Goal: Task Accomplishment & Management: Use online tool/utility

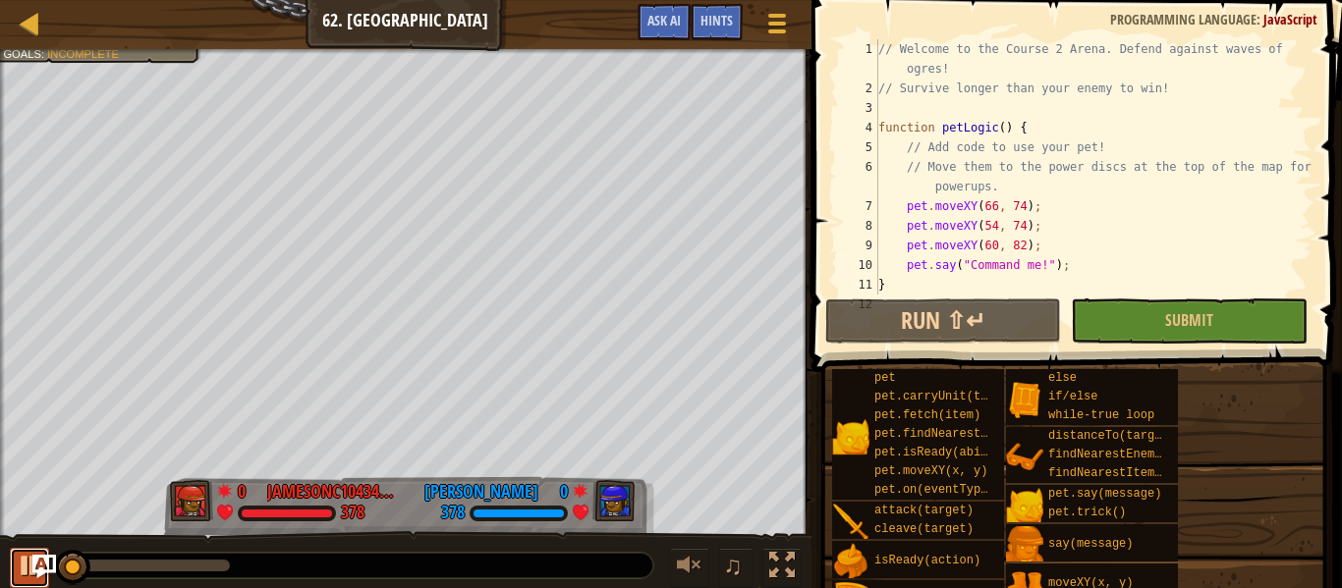
click at [13, 562] on button at bounding box center [29, 568] width 39 height 40
click at [1229, 323] on button "Submit" at bounding box center [1189, 321] width 236 height 45
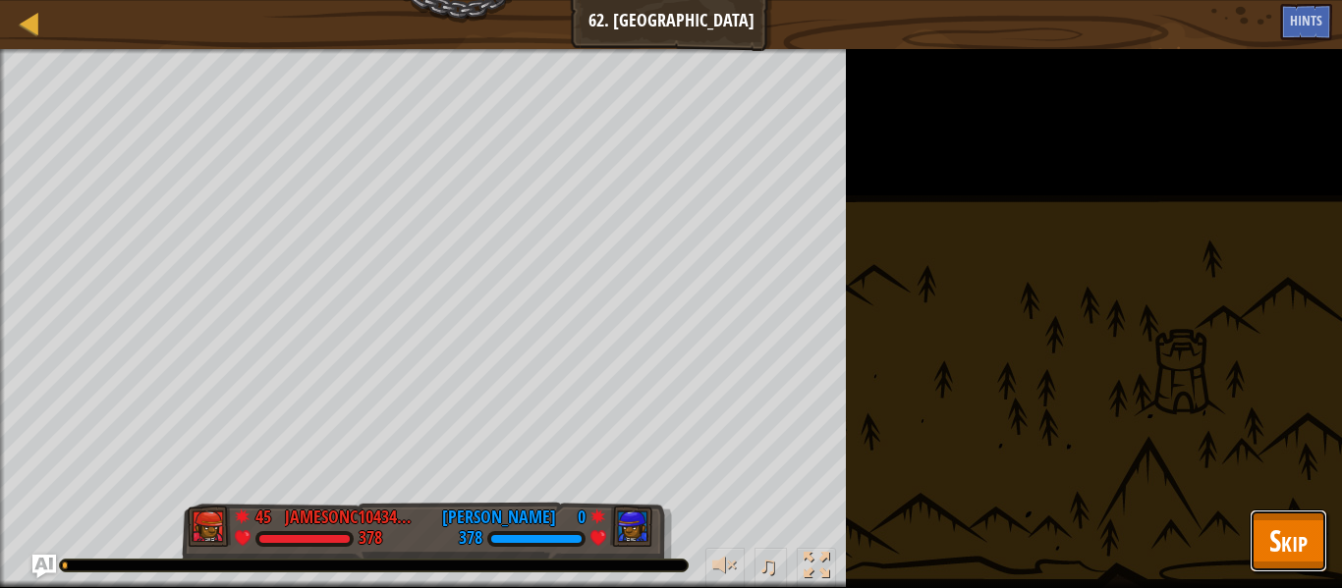
click at [1283, 527] on span "Skip" at bounding box center [1288, 541] width 38 height 40
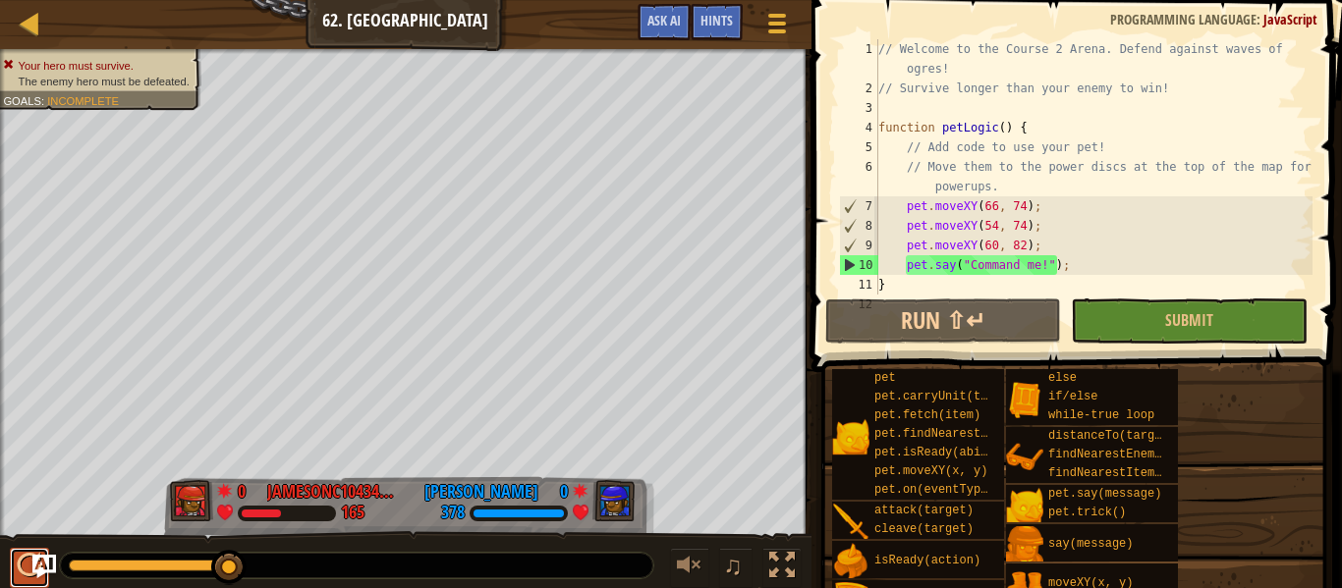
click at [15, 568] on button at bounding box center [29, 568] width 39 height 40
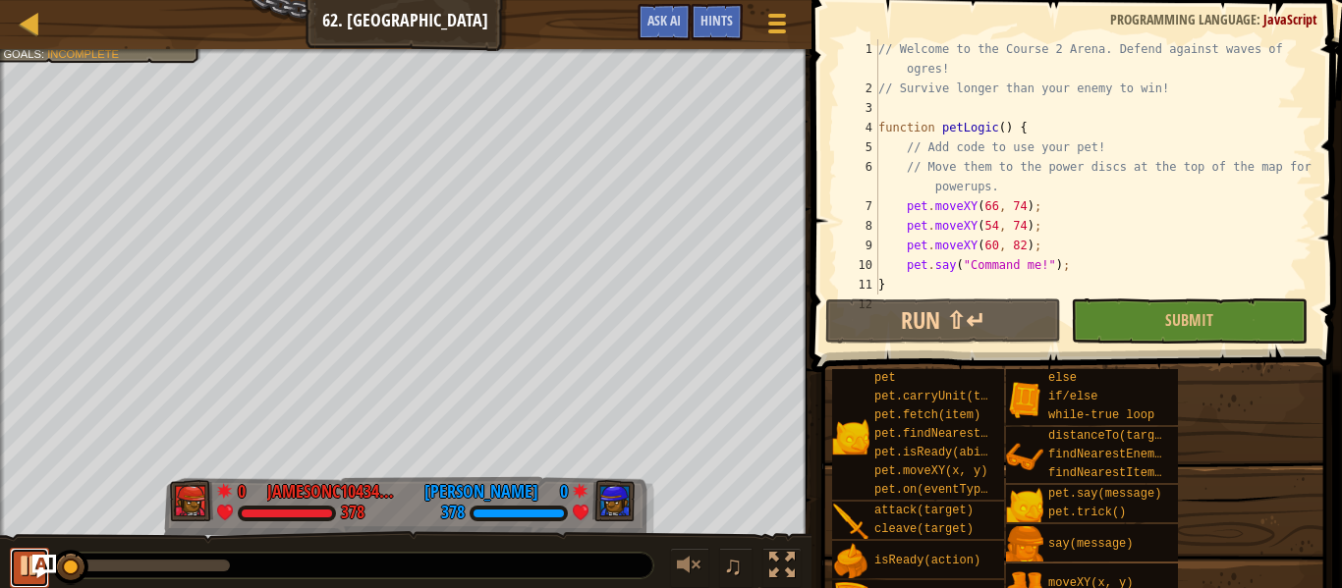
click at [21, 561] on div at bounding box center [30, 566] width 26 height 26
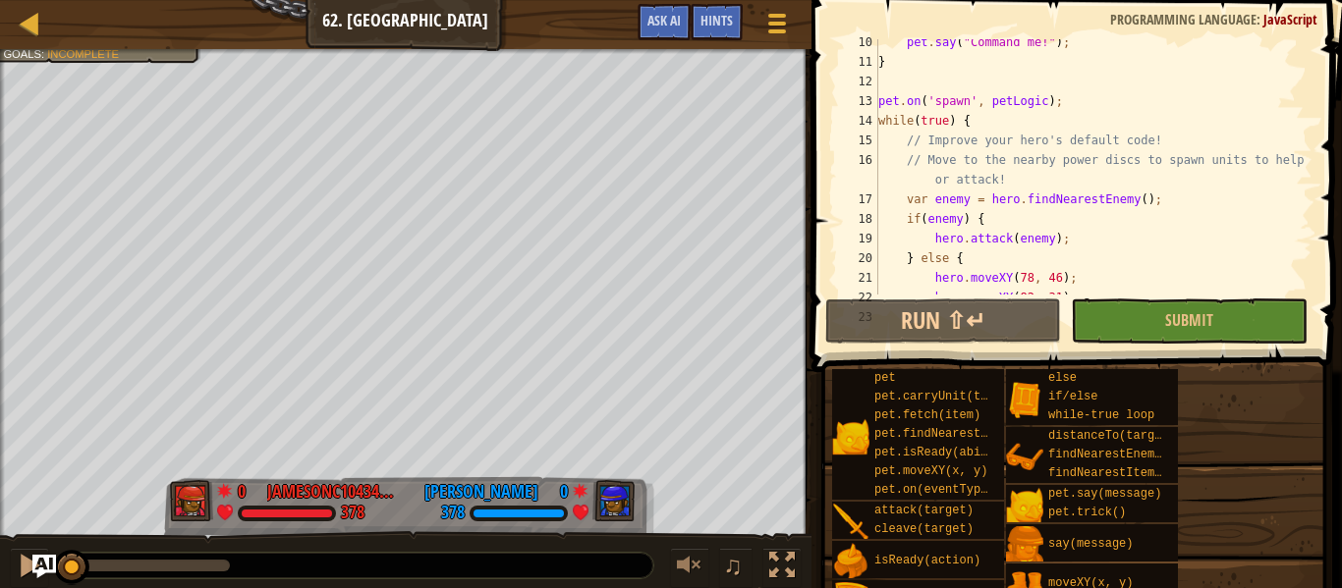
scroll to position [222, 0]
click at [670, 33] on button "Ask AI" at bounding box center [664, 22] width 53 height 36
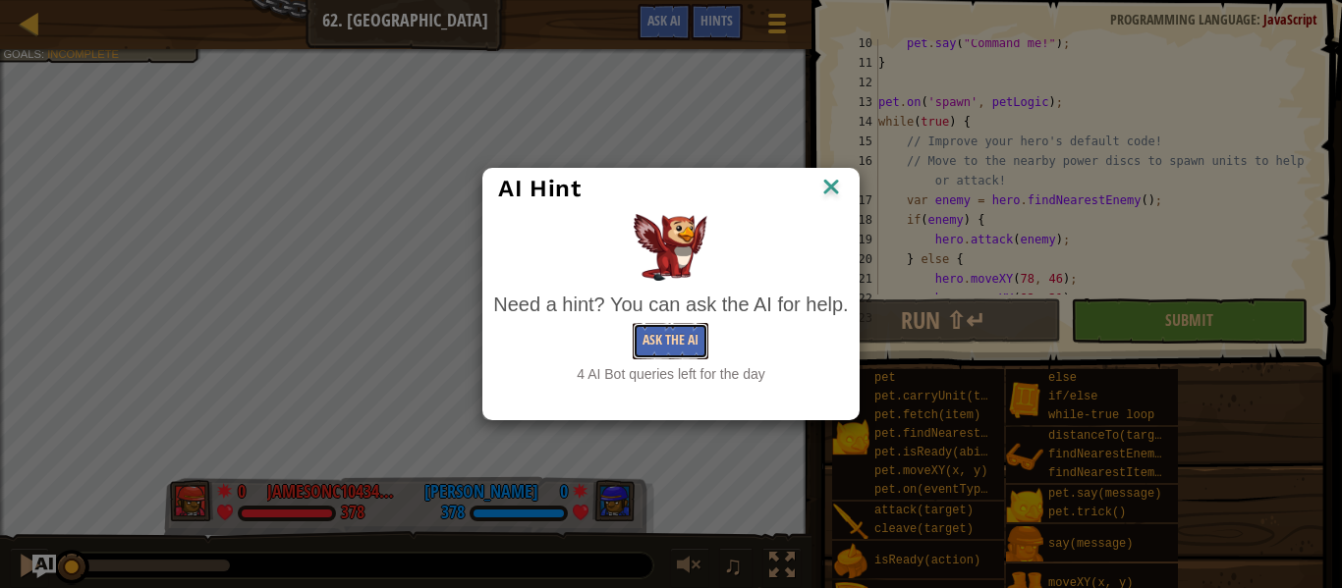
click at [671, 342] on button "Ask the AI" at bounding box center [671, 341] width 76 height 36
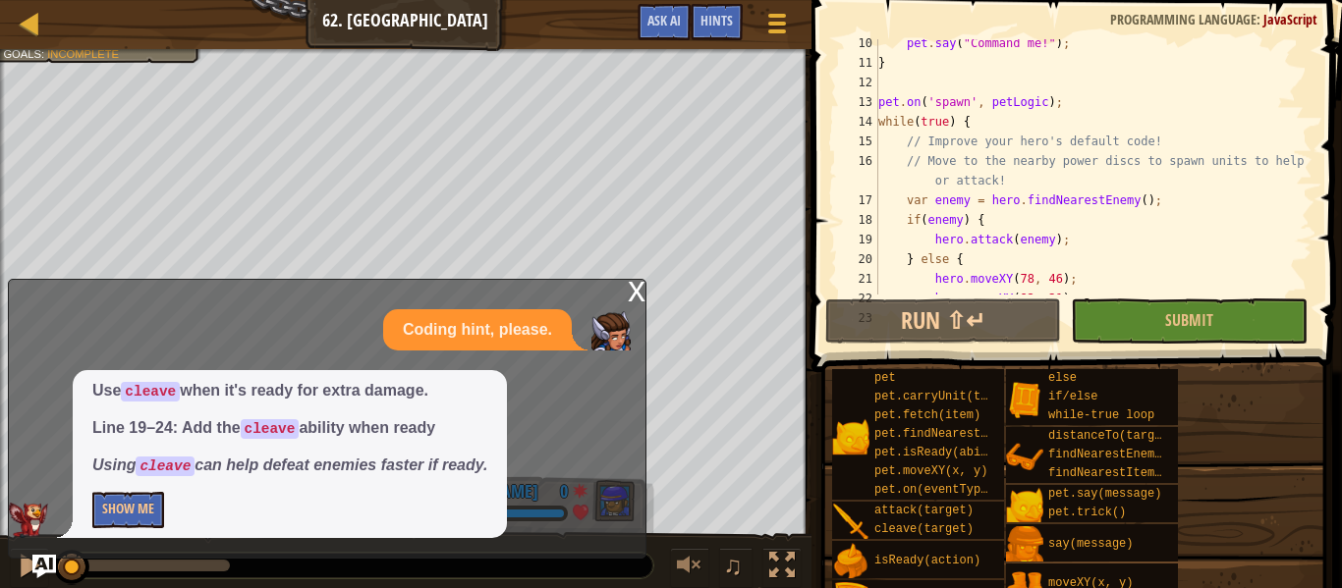
click at [986, 225] on div "pet . say ( "Command me!" ) ; } pet . on ( 'spawn' , petLogic ) ; while ( true …" at bounding box center [1093, 180] width 438 height 295
type textarea "if(enemy) {"
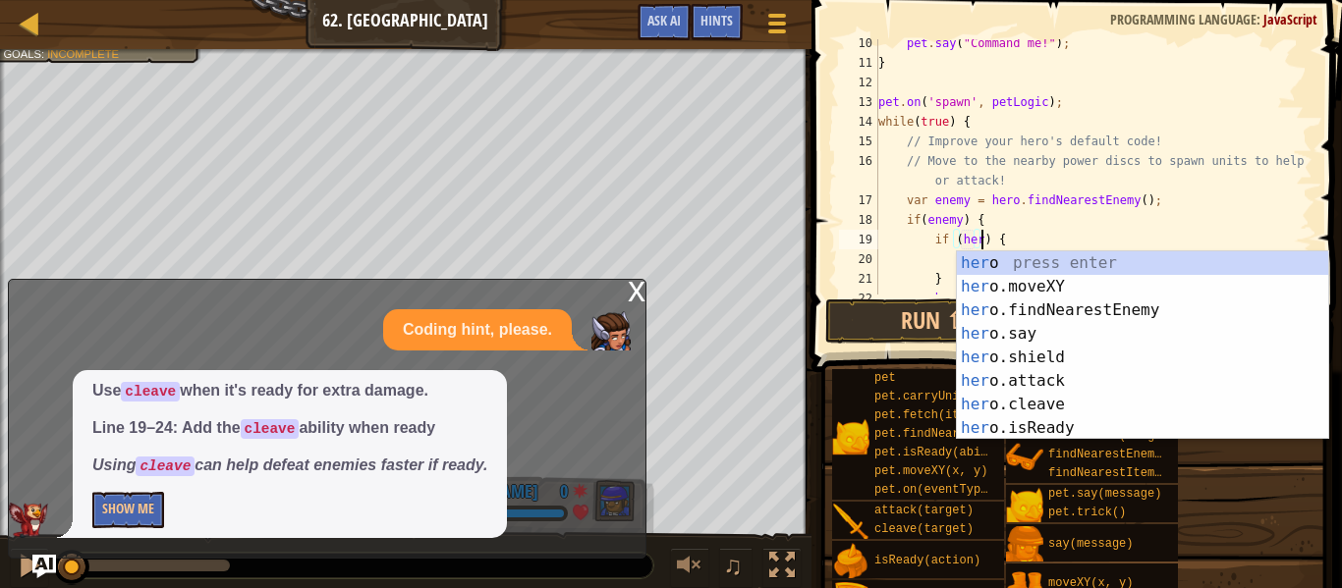
scroll to position [9, 16]
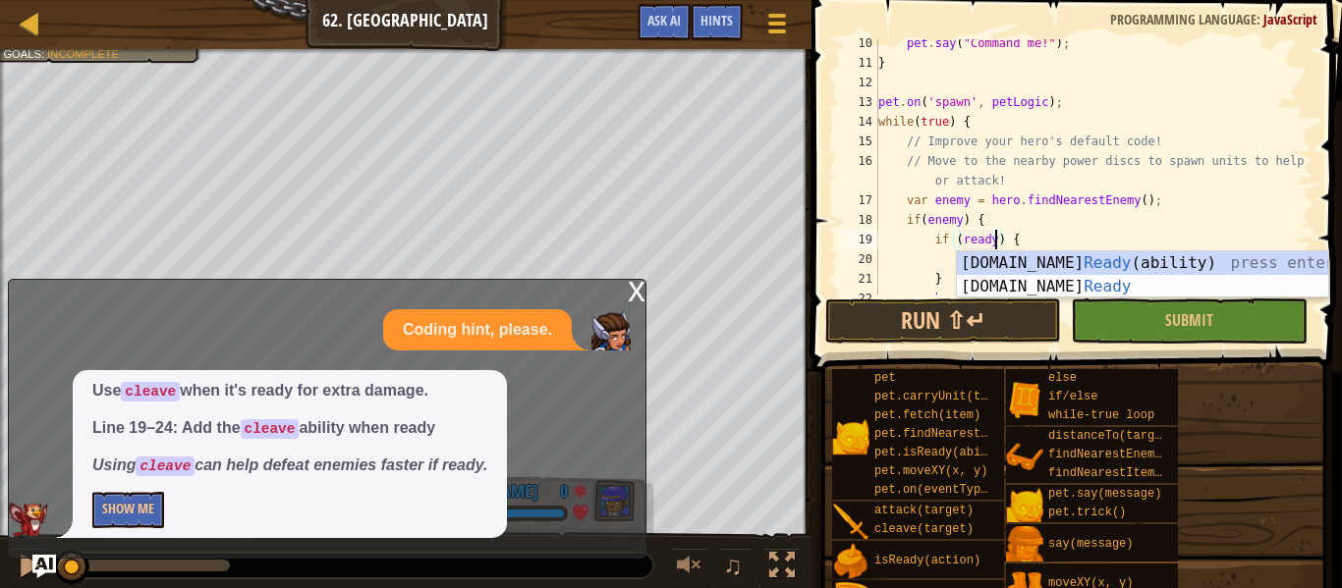
type textarea "if (pet.isReady("chase")) {"
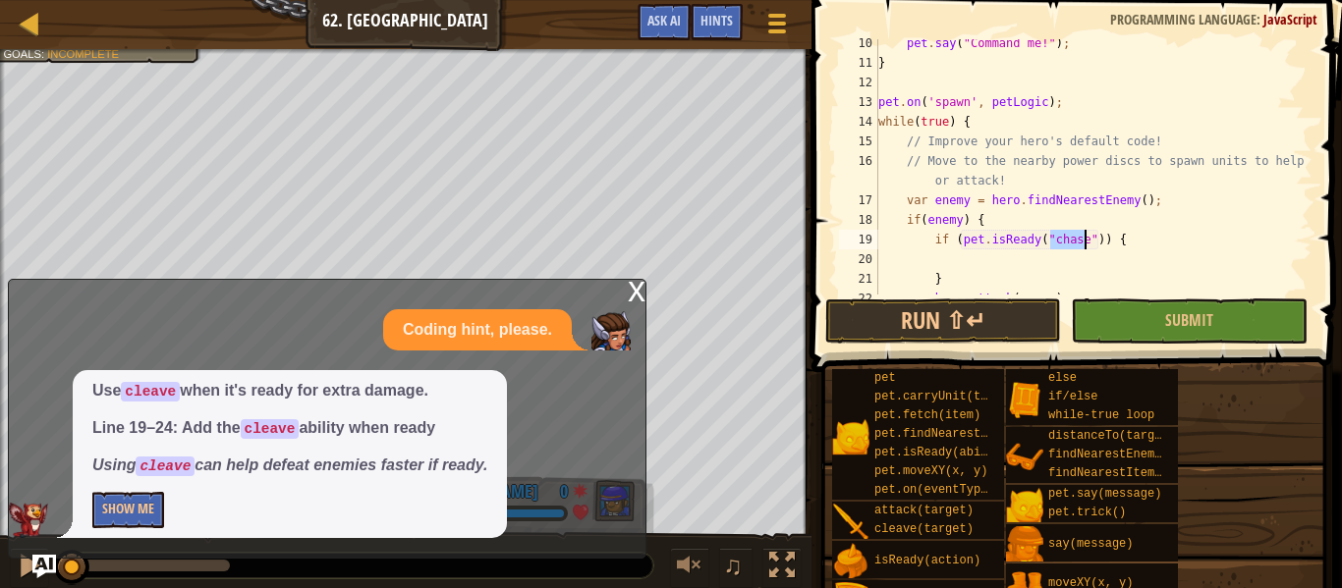
scroll to position [9, 11]
drag, startPoint x: 1098, startPoint y: 242, endPoint x: 964, endPoint y: 236, distance: 134.7
click at [964, 236] on div "pet . say ( "Command me!" ) ; } pet . on ( 'spawn' , petLogic ) ; while ( true …" at bounding box center [1093, 180] width 438 height 295
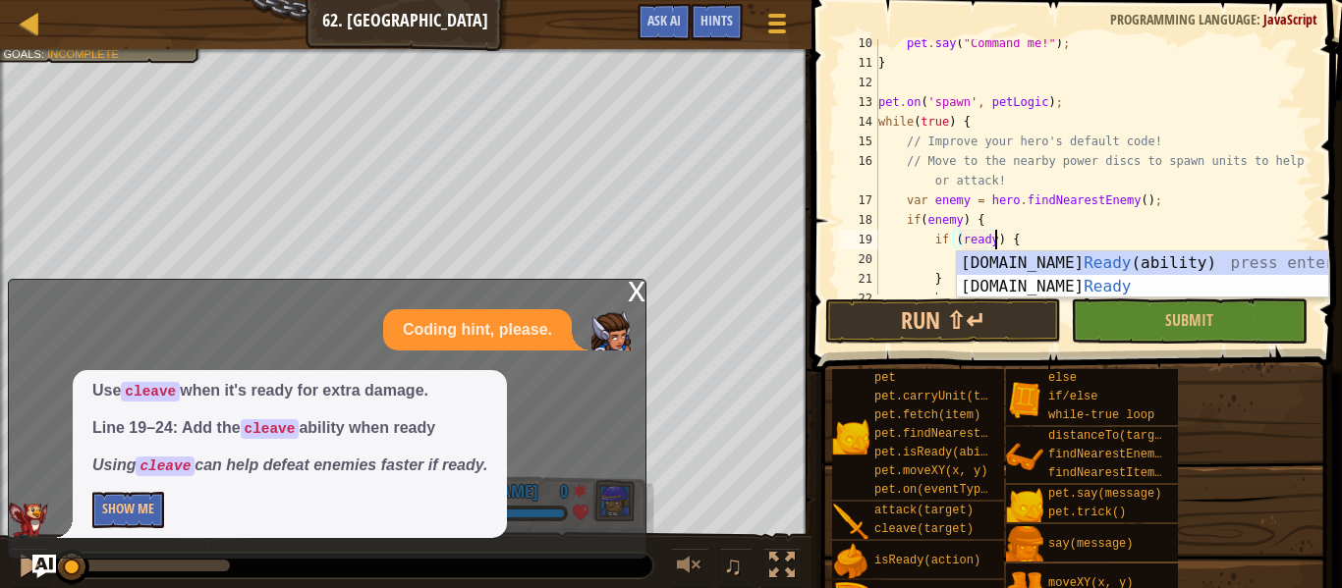
scroll to position [9, 17]
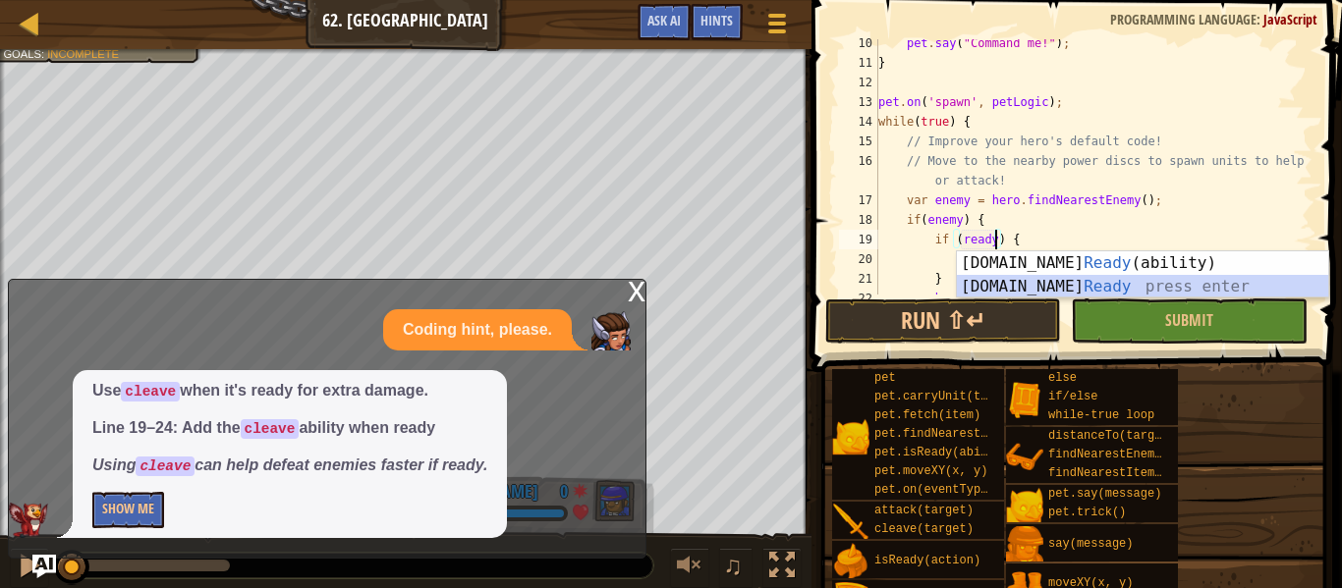
type textarea "if (hero.isReady("cleave")) {"
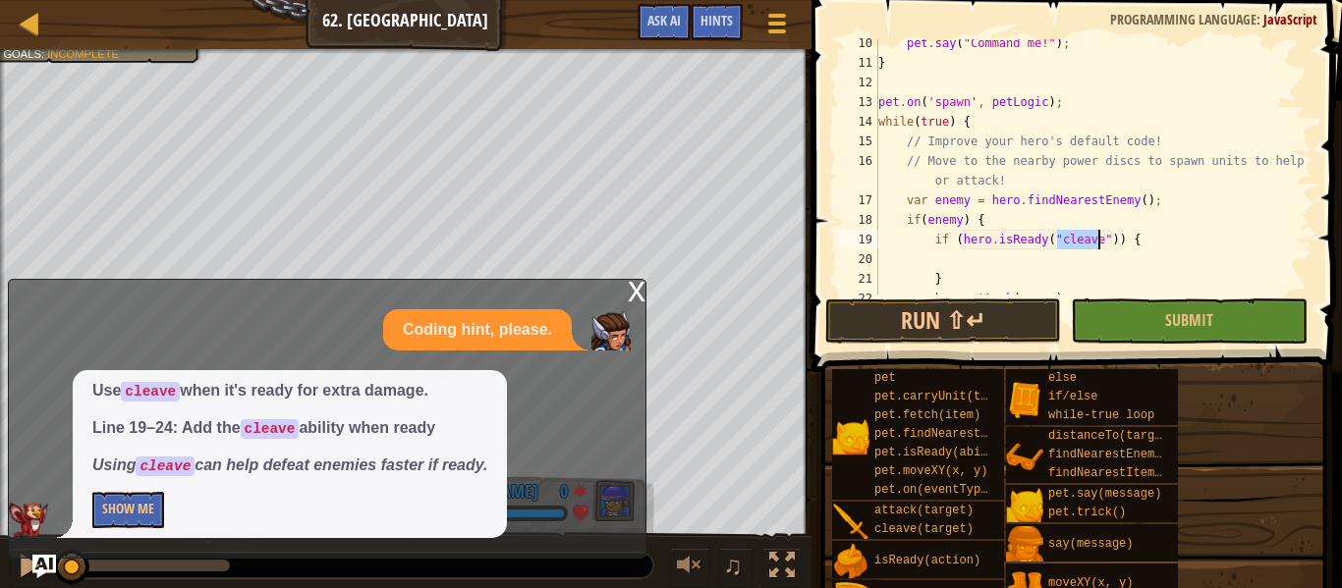
click at [959, 263] on div "pet . say ( "Command me!" ) ; } pet . on ( 'spawn' , petLogic ) ; while ( true …" at bounding box center [1093, 180] width 438 height 295
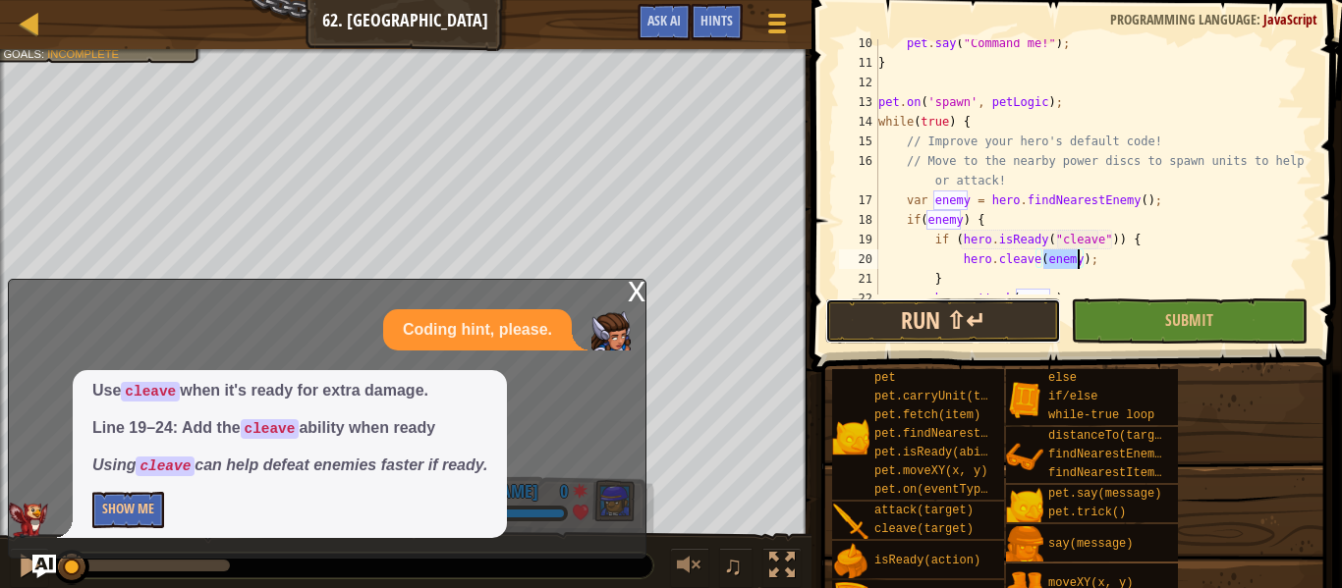
click at [1017, 327] on button "Run ⇧↵" at bounding box center [943, 321] width 236 height 45
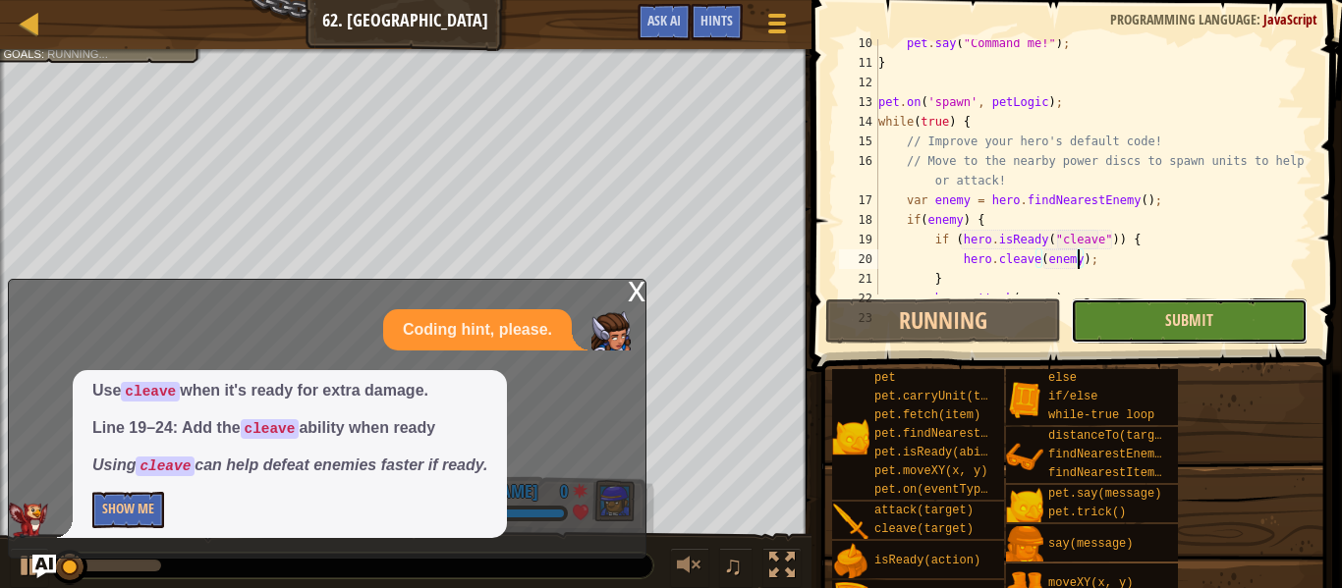
click at [1172, 323] on span "Submit" at bounding box center [1189, 320] width 48 height 22
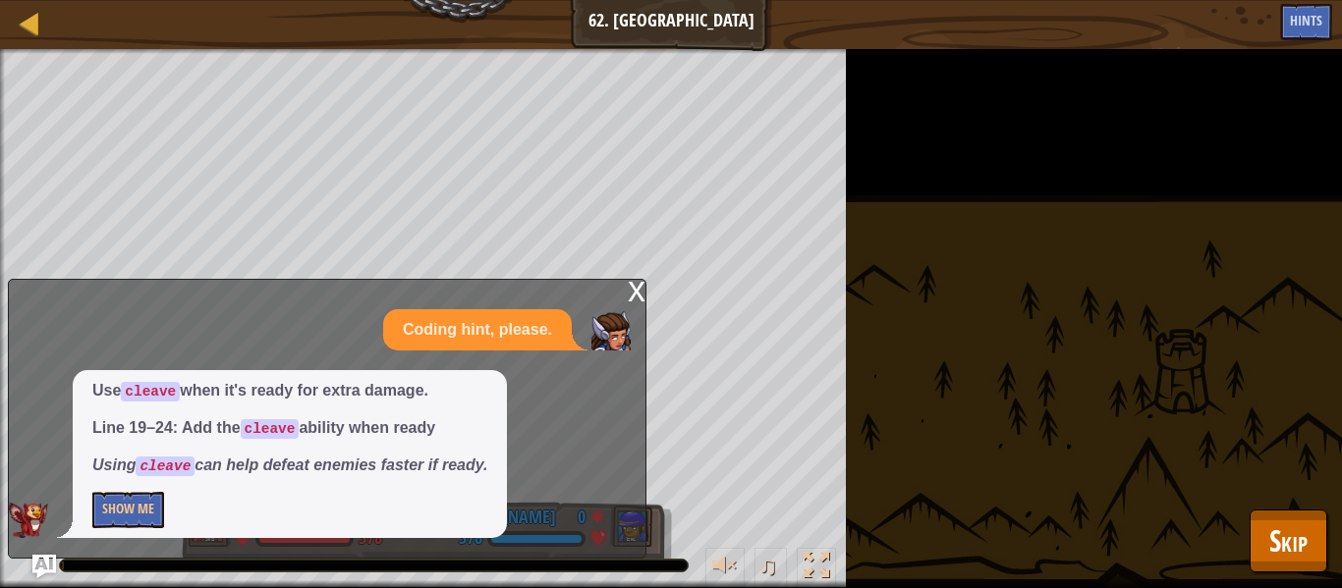
click at [631, 289] on div "x" at bounding box center [637, 290] width 18 height 20
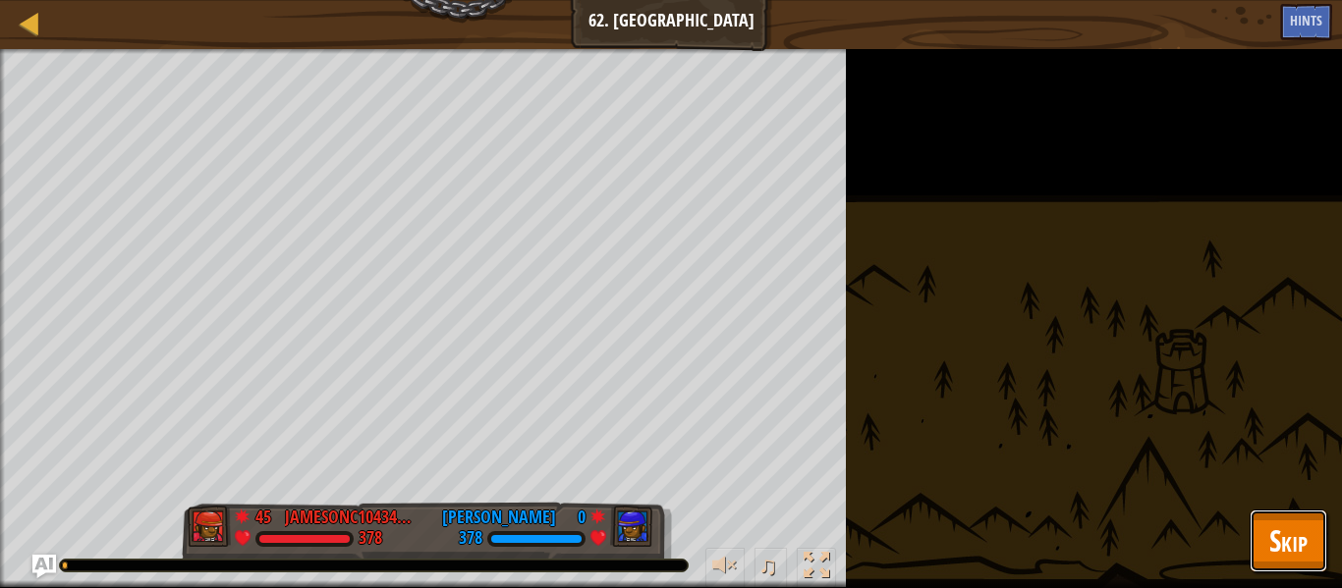
click at [1306, 543] on span "Skip" at bounding box center [1288, 541] width 38 height 40
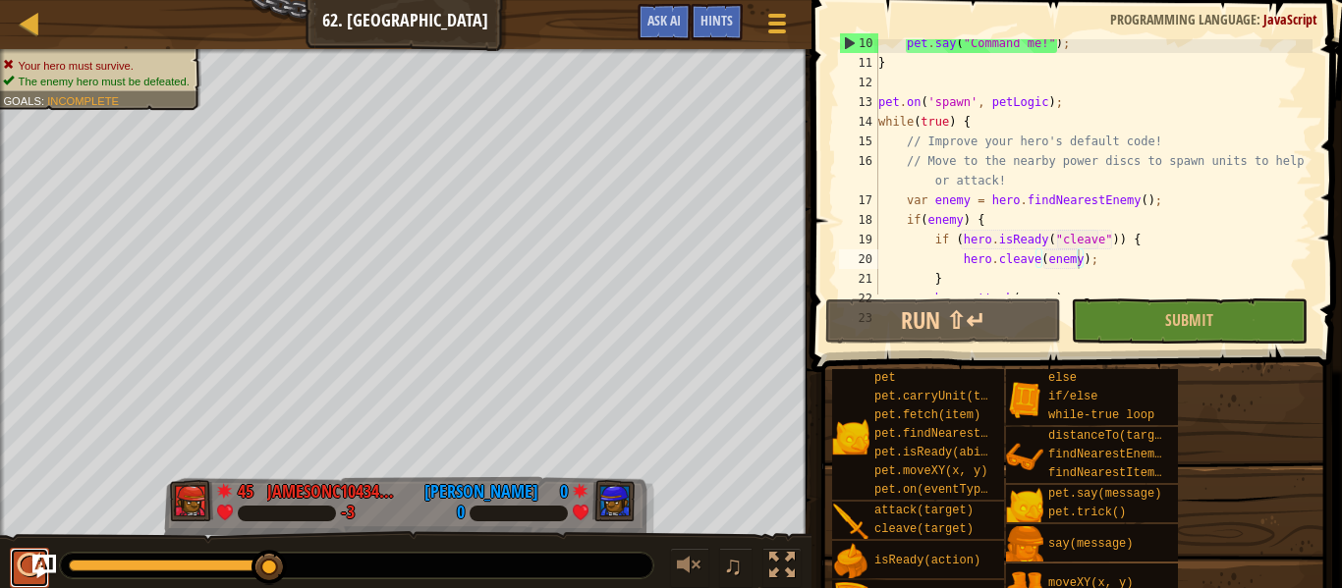
click at [19, 556] on div at bounding box center [30, 566] width 26 height 26
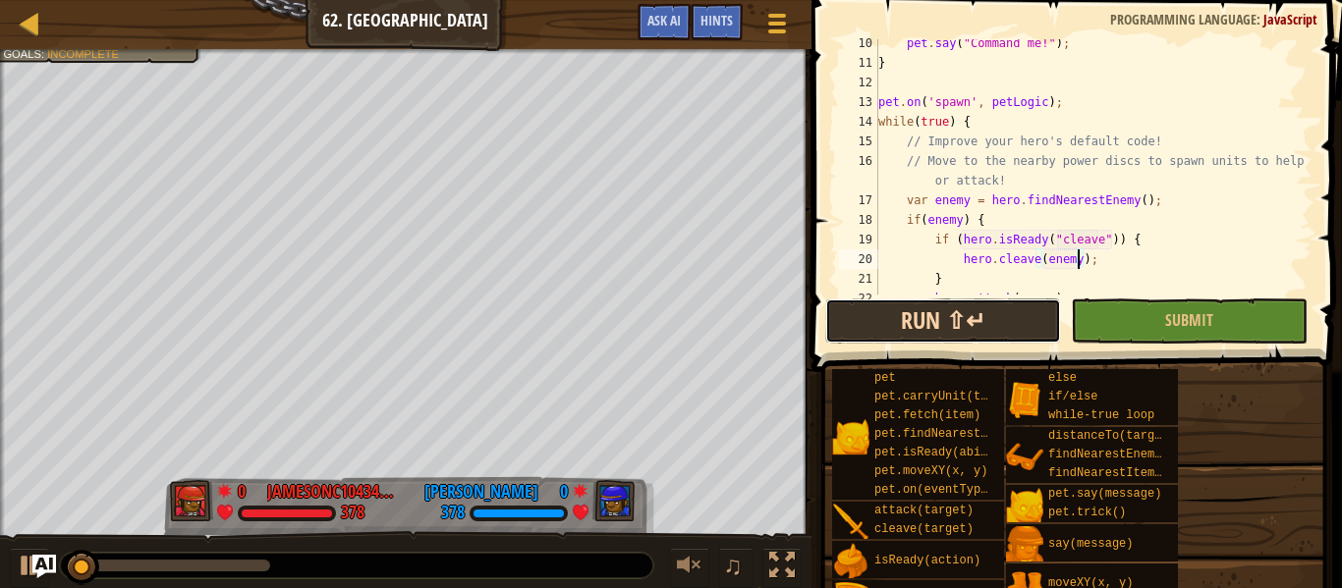
click at [912, 318] on button "Run ⇧↵" at bounding box center [943, 321] width 236 height 45
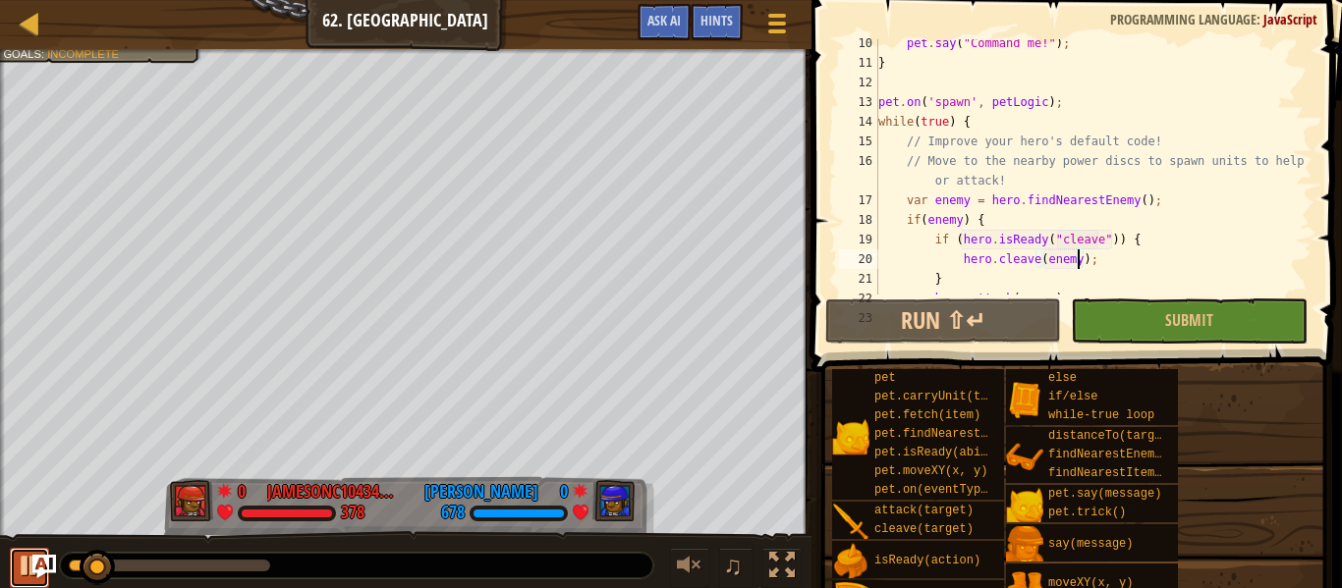
click at [18, 566] on div at bounding box center [30, 566] width 26 height 26
click at [1010, 216] on div "pet . say ( "Command me!" ) ; } pet . on ( 'spawn' , petLogic ) ; while ( true …" at bounding box center [1093, 180] width 438 height 295
type textarea "if(enemy) {"
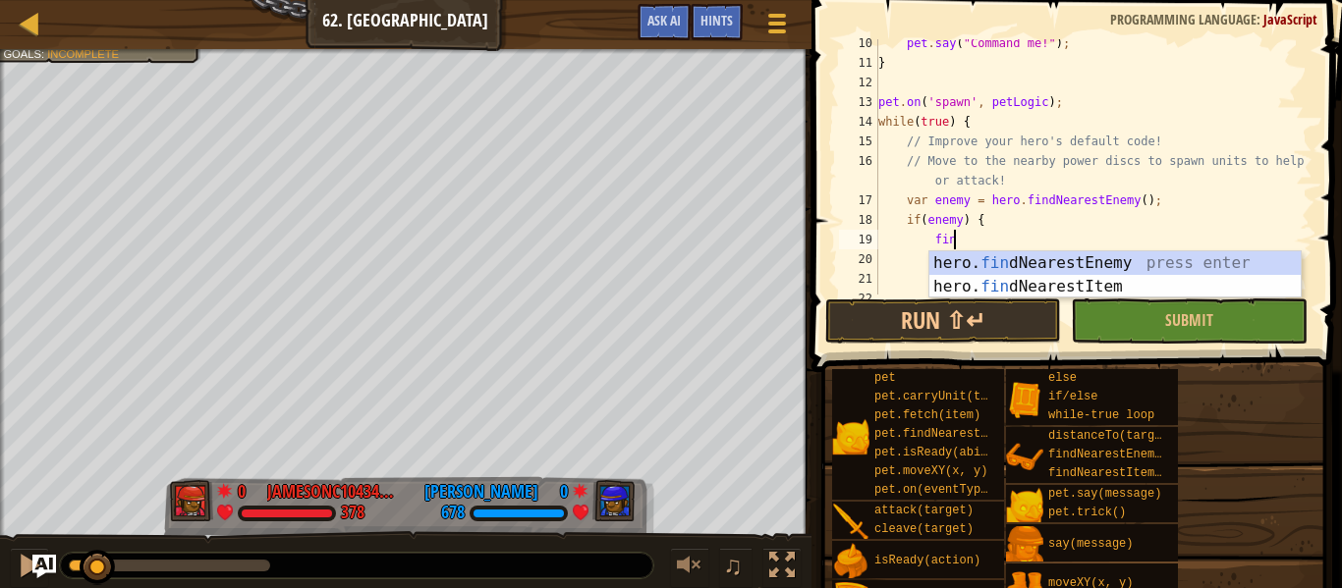
type textarea "find"
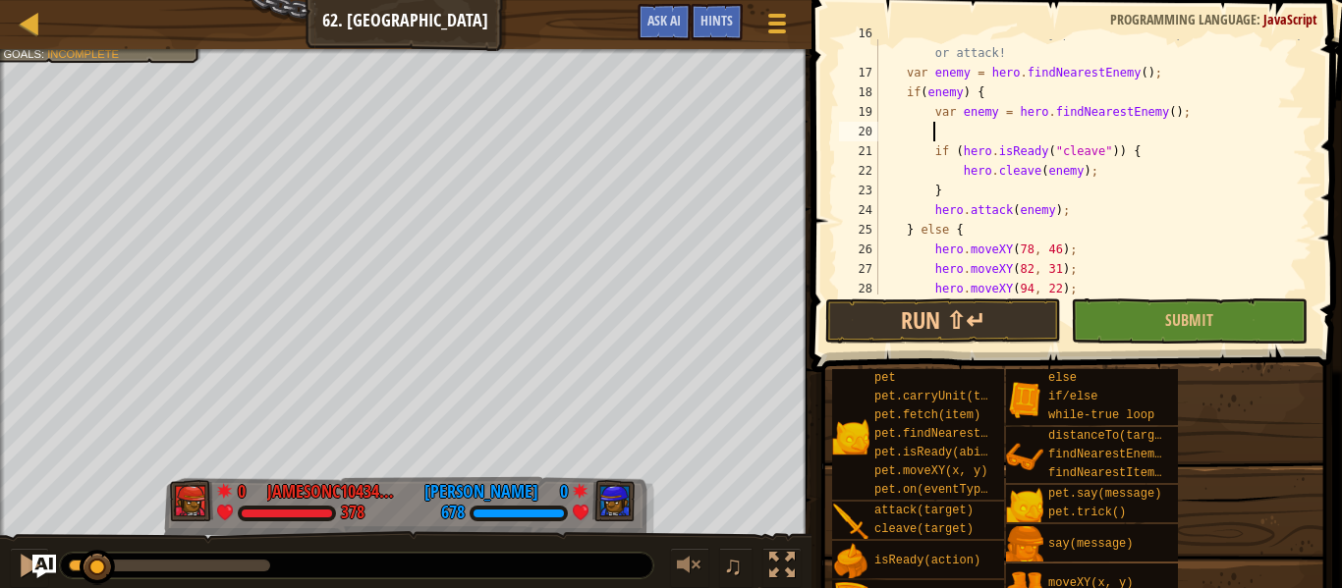
scroll to position [350, 0]
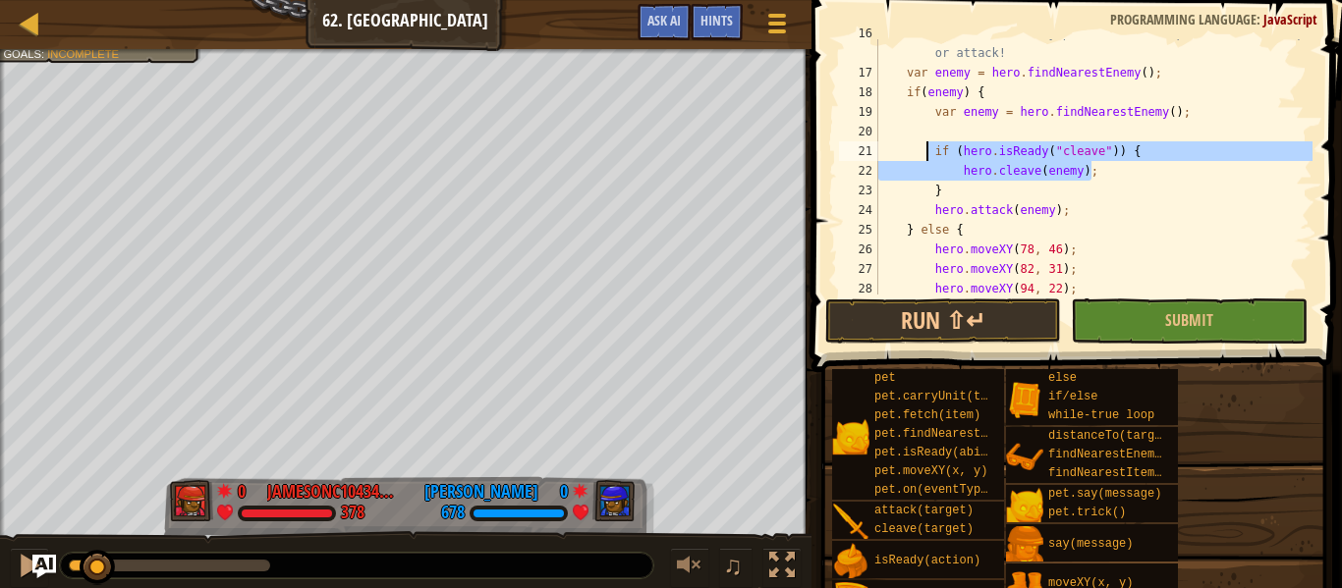
drag, startPoint x: 1108, startPoint y: 169, endPoint x: 925, endPoint y: 148, distance: 183.9
click at [925, 148] on div "// Move to the nearby power discs to spawn units to help or attack! var enemy =…" at bounding box center [1093, 181] width 438 height 314
type textarea "if (hero.isReady("cleave")) { hero.cleave(enemy);"
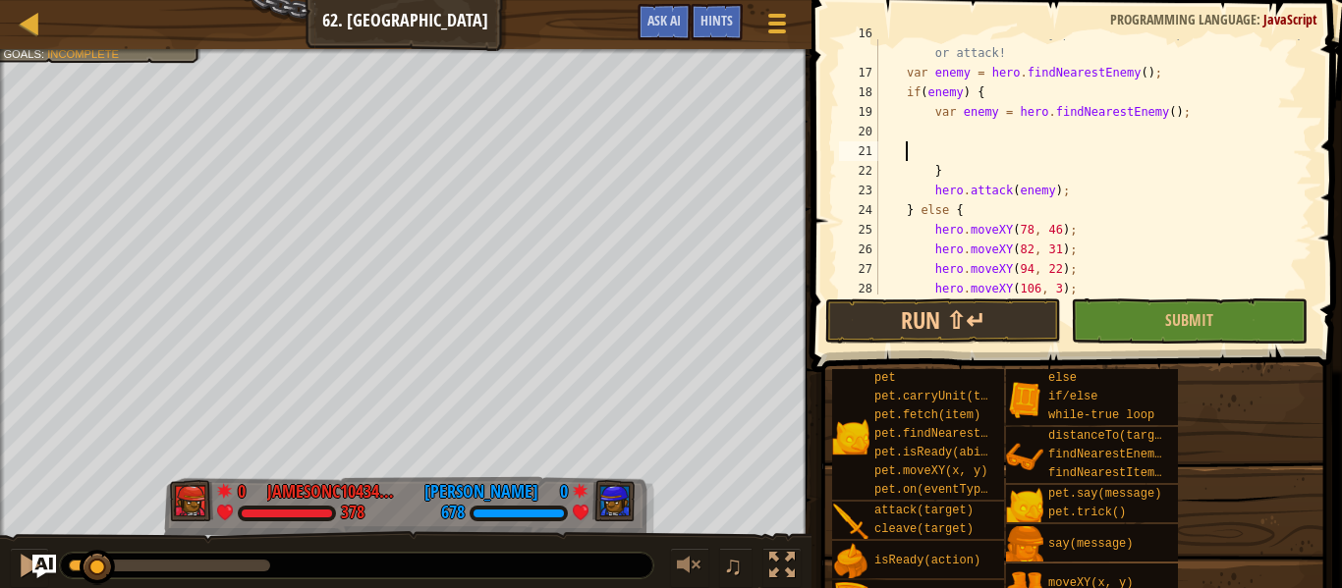
scroll to position [9, 0]
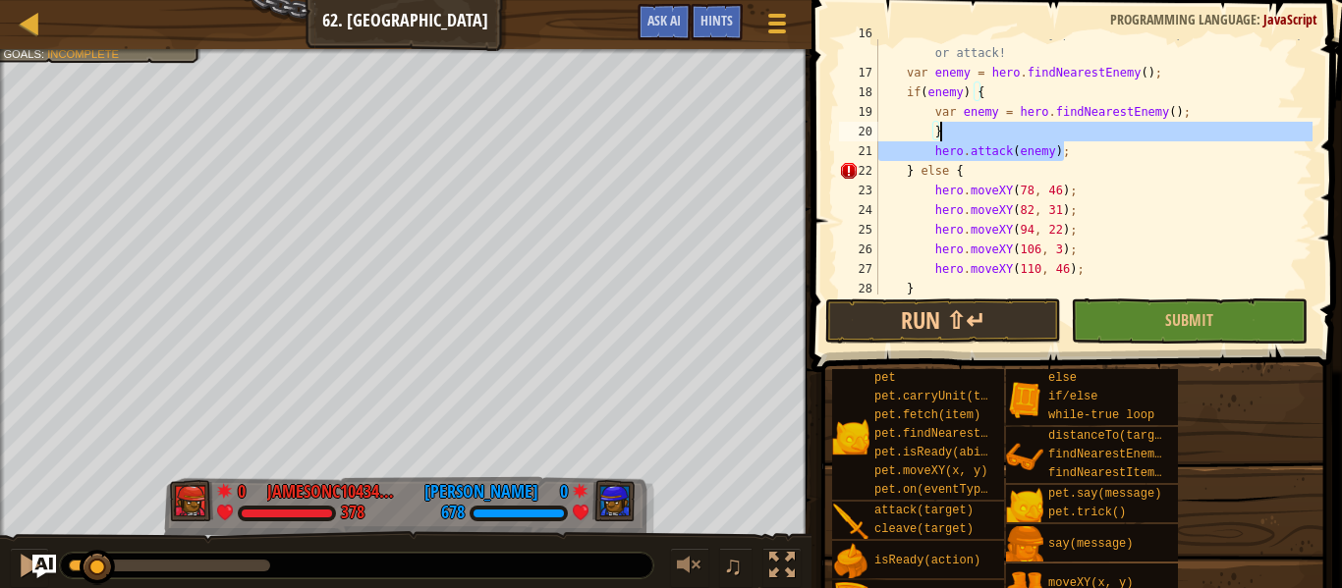
drag, startPoint x: 1068, startPoint y: 149, endPoint x: 945, endPoint y: 133, distance: 123.9
click at [945, 133] on div "// Move to the nearby power discs to spawn units to help or attack! var enemy =…" at bounding box center [1093, 181] width 438 height 314
type textarea "}"
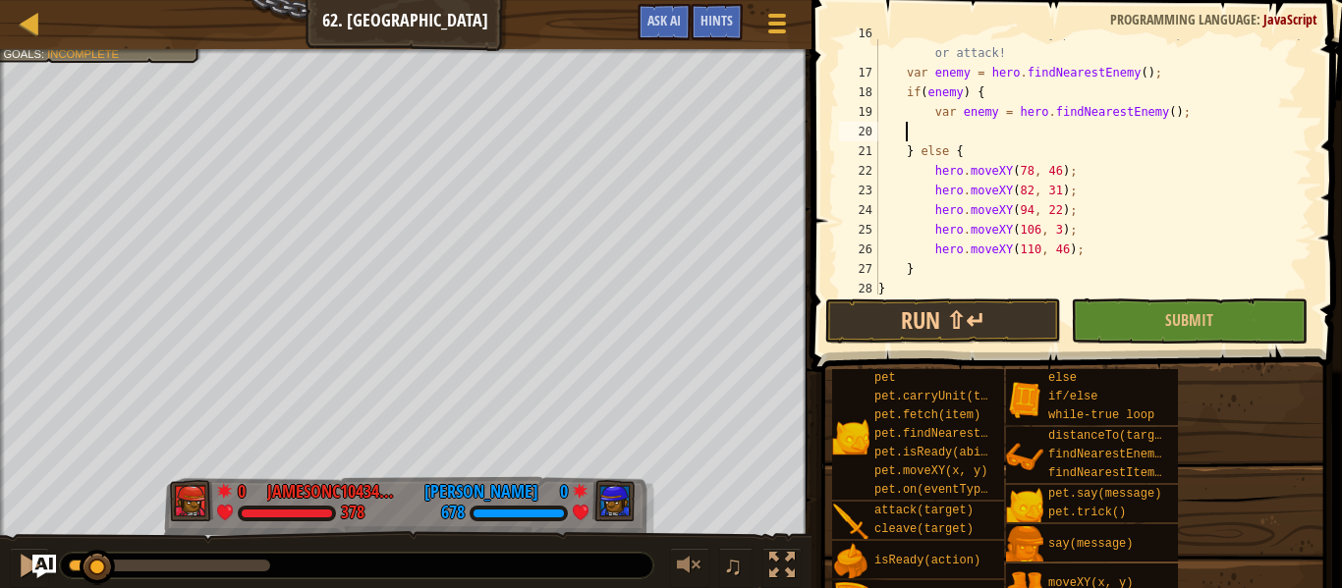
scroll to position [9, 4]
click at [1184, 128] on div "// Move to the nearby power discs to spawn units to help or attack! var enemy =…" at bounding box center [1093, 181] width 438 height 314
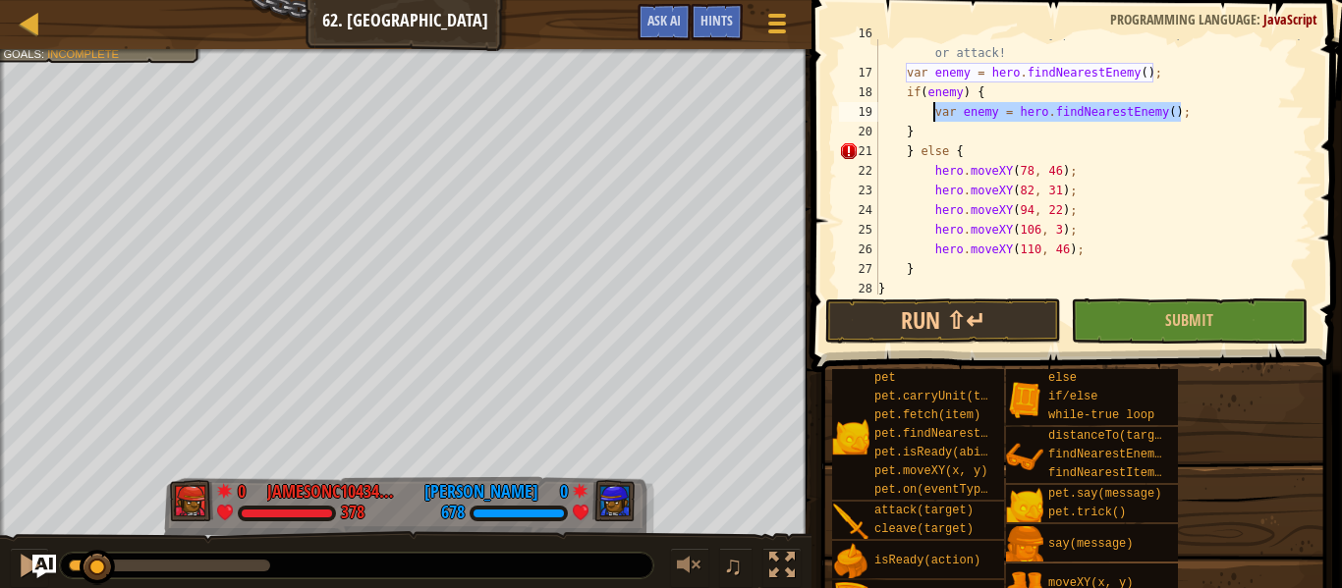
drag, startPoint x: 1181, startPoint y: 116, endPoint x: 934, endPoint y: 110, distance: 246.7
click at [934, 110] on div "// Move to the nearby power discs to spawn units to help or attack! var enemy =…" at bounding box center [1093, 181] width 438 height 314
type textarea "var enemy = hero.findNearestEnemy();"
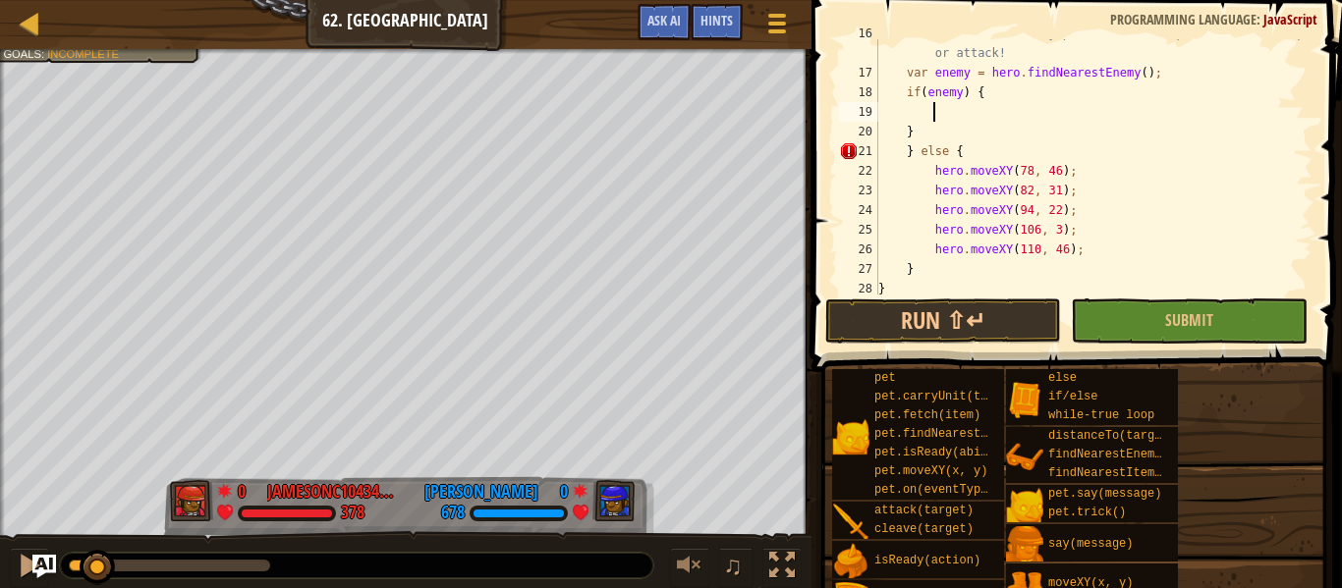
type textarea "f"
type textarea "}"
type textarea "{"
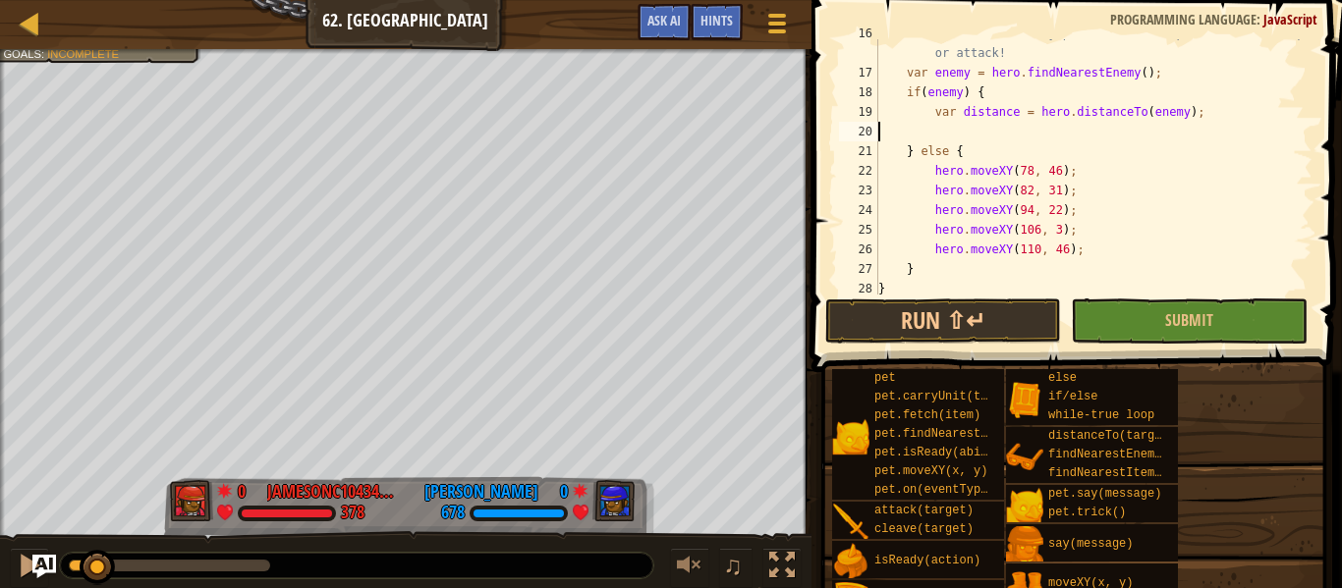
type textarea "var distance = hero.distanceTo(enemy);"
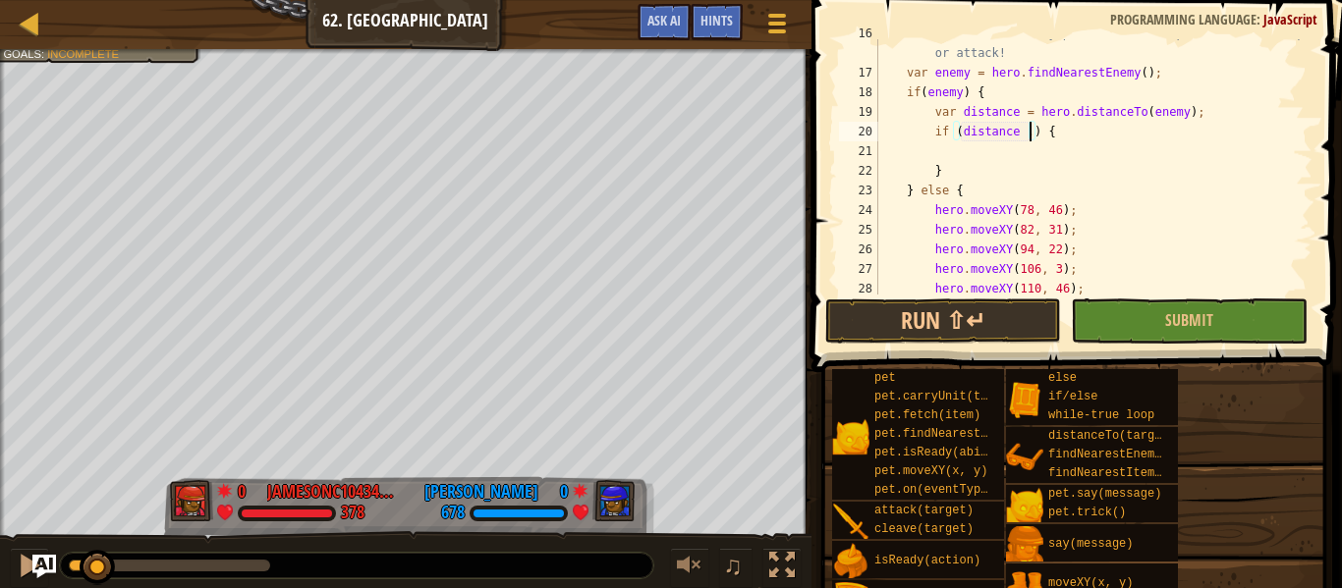
scroll to position [9, 22]
type textarea "if (distance < 5) {"
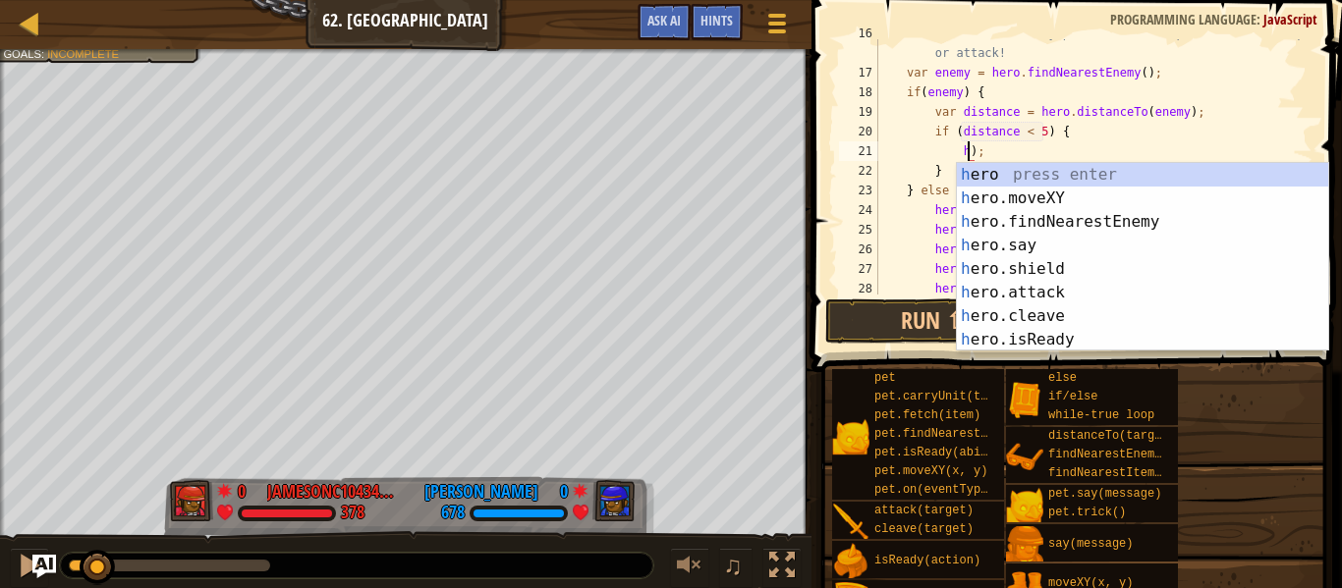
scroll to position [9, 13]
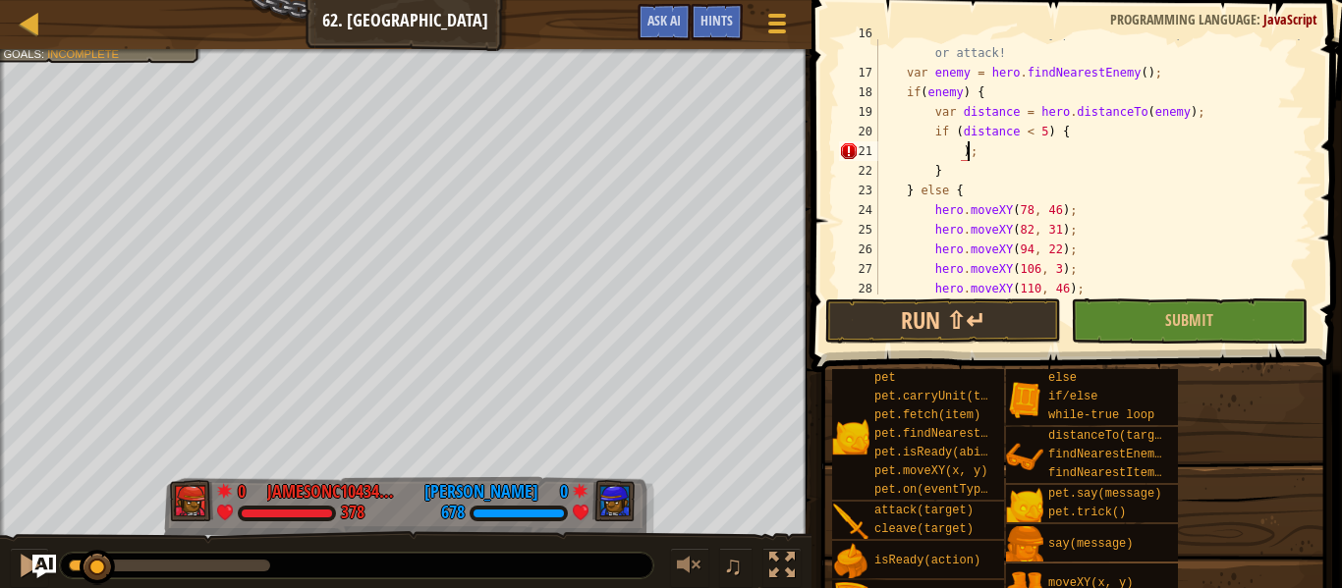
type textarea ";"
type textarea "if (distance < 5) {"
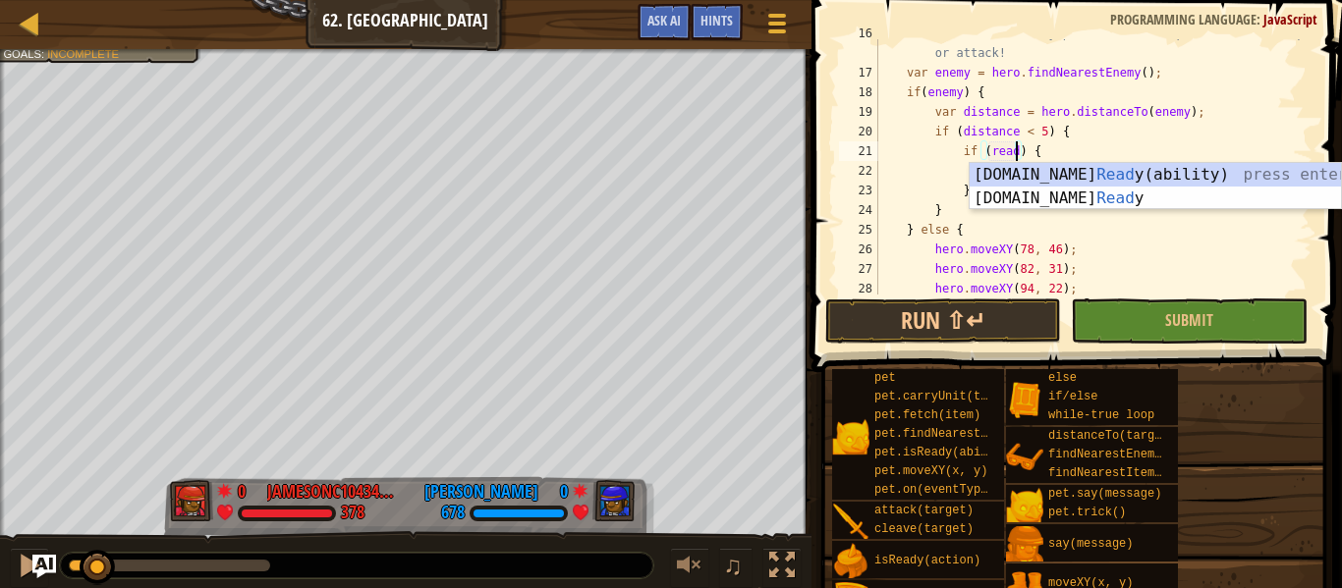
scroll to position [9, 21]
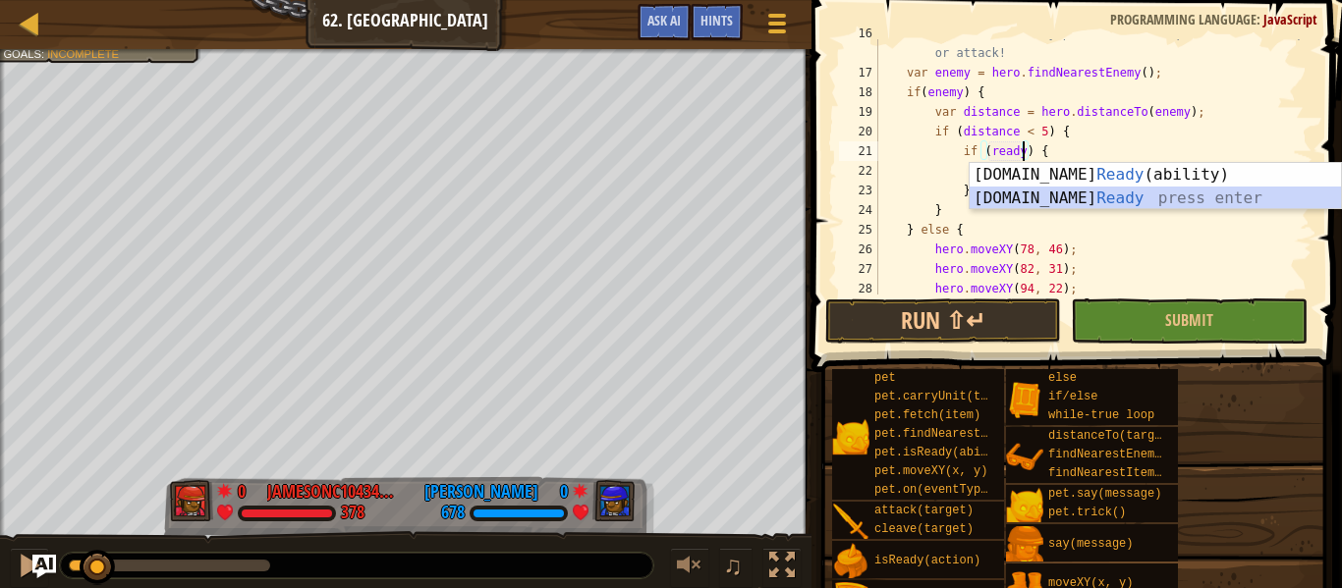
type textarea "if (hero.isReady("cleave")) {"
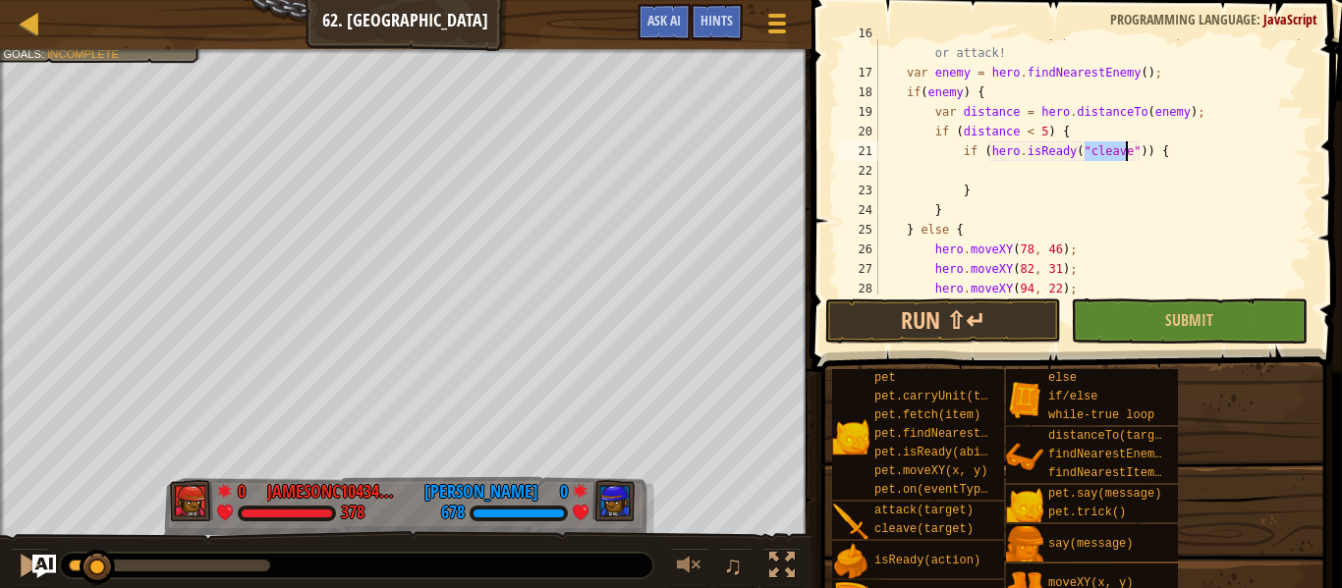
click at [1020, 177] on div "// Move to the nearby power discs to spawn units to help or attack! var enemy =…" at bounding box center [1093, 181] width 438 height 314
click at [1034, 196] on div "// Move to the nearby power discs to spawn units to help or attack! var enemy =…" at bounding box center [1093, 181] width 438 height 314
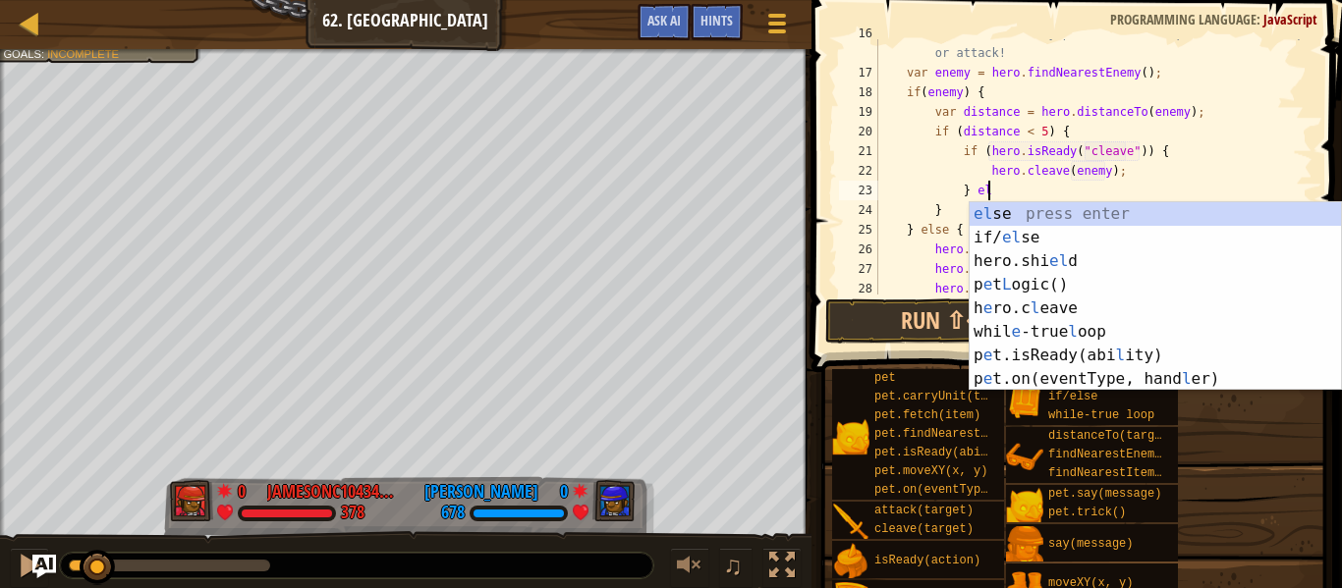
type textarea "} else"
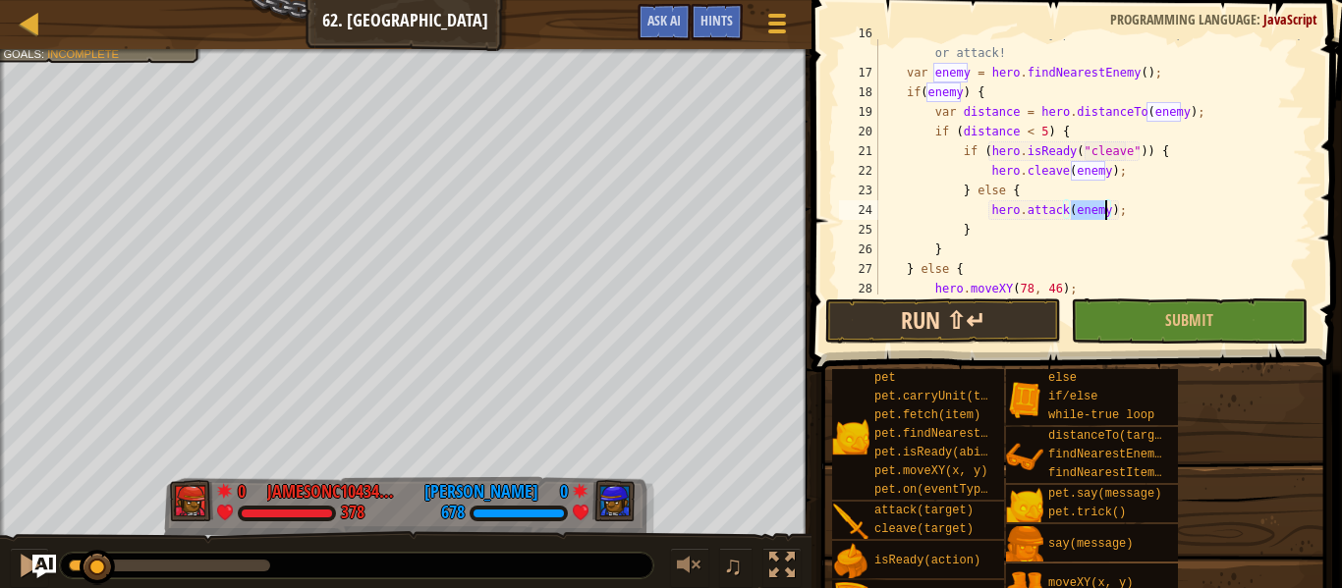
type textarea "hero.attack(enemy);"
click at [985, 321] on button "Run ⇧↵" at bounding box center [943, 321] width 236 height 45
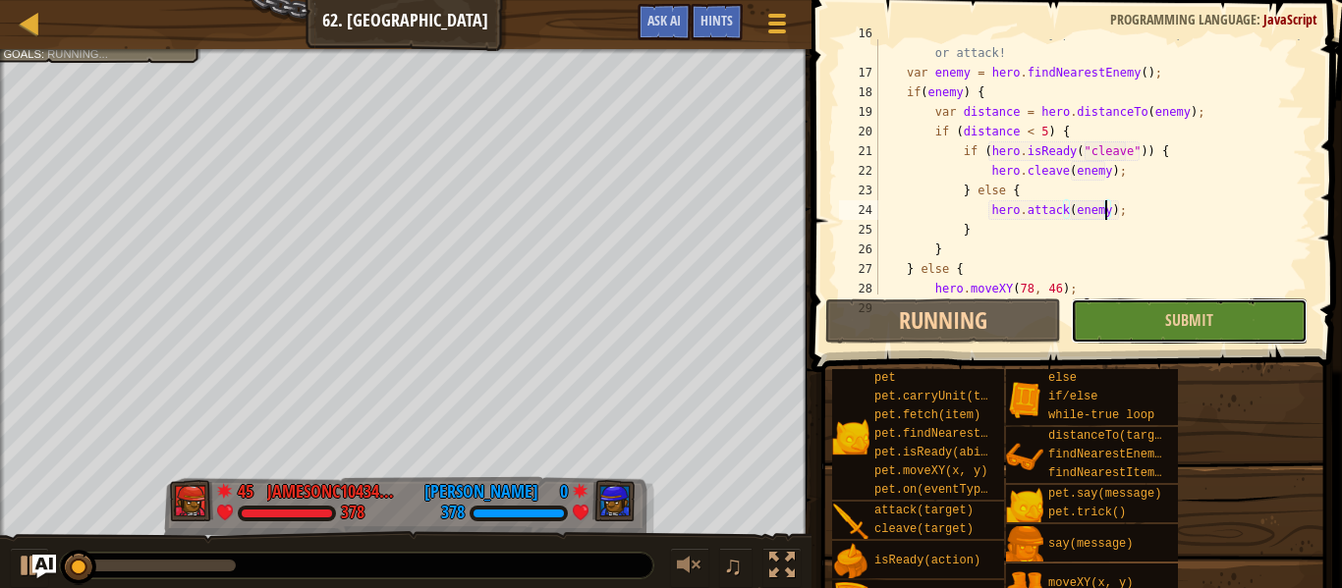
click at [1128, 314] on button "Submit" at bounding box center [1189, 321] width 236 height 45
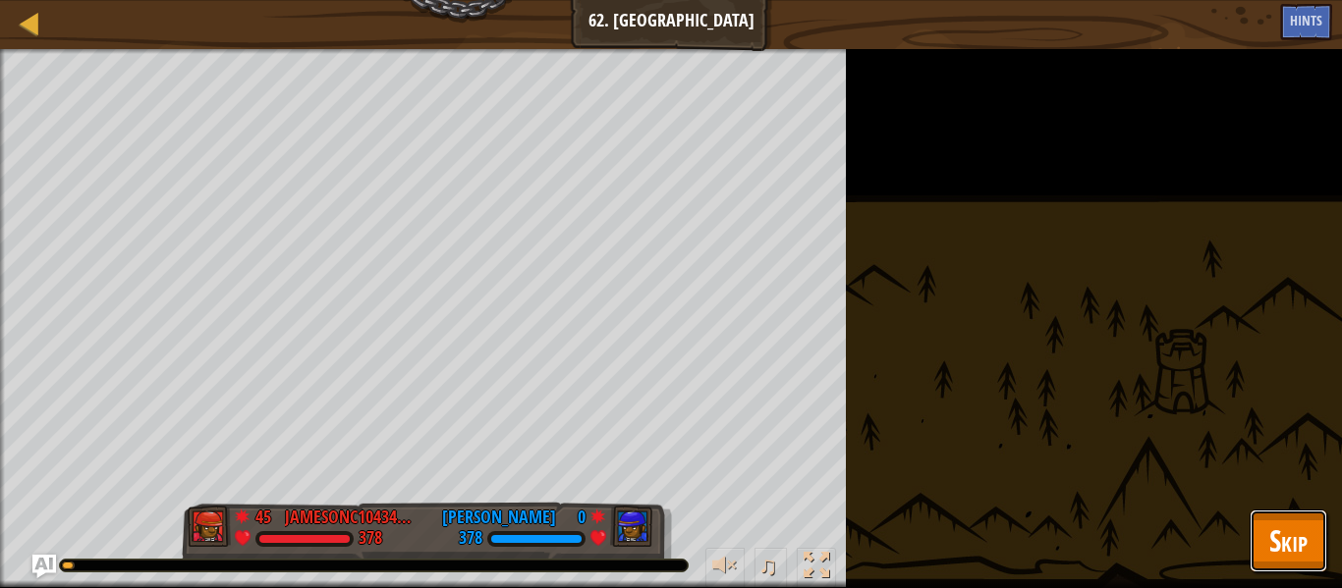
click at [1290, 545] on span "Skip" at bounding box center [1288, 541] width 38 height 40
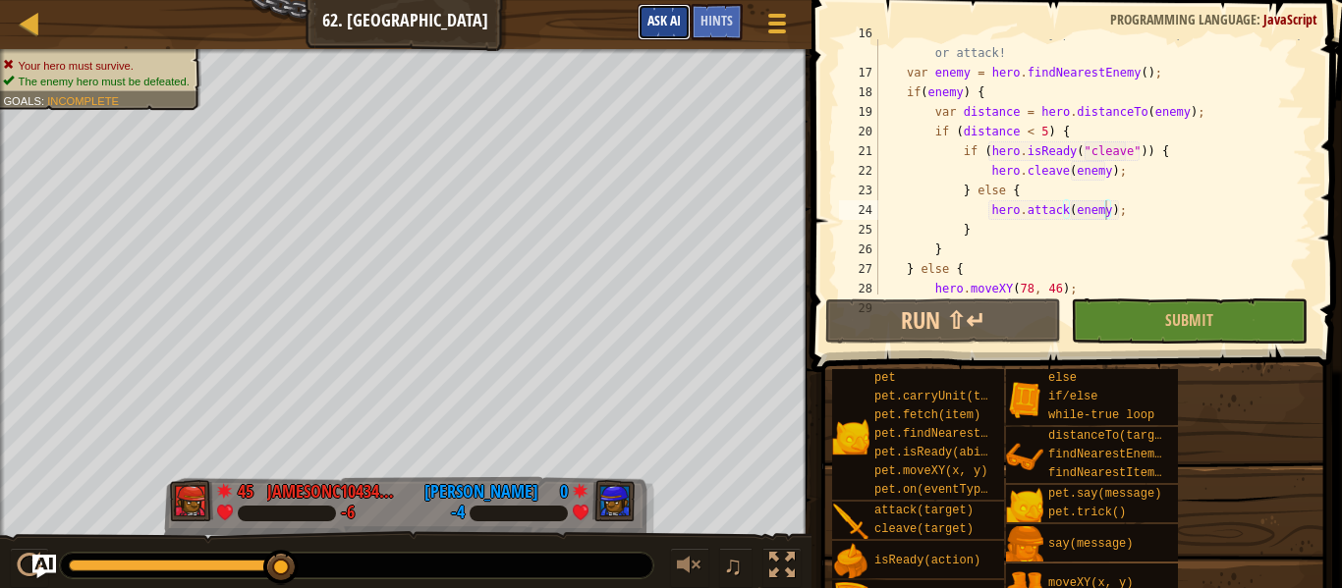
click at [658, 30] on button "Ask AI" at bounding box center [664, 22] width 53 height 36
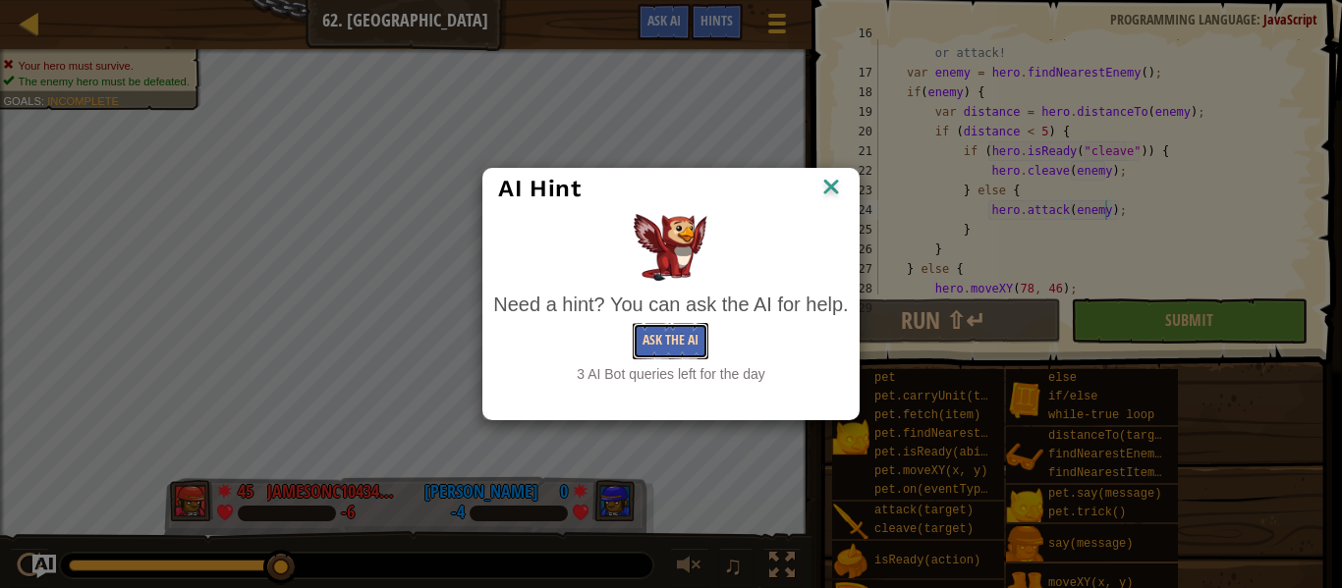
click at [667, 337] on button "Ask the AI" at bounding box center [671, 341] width 76 height 36
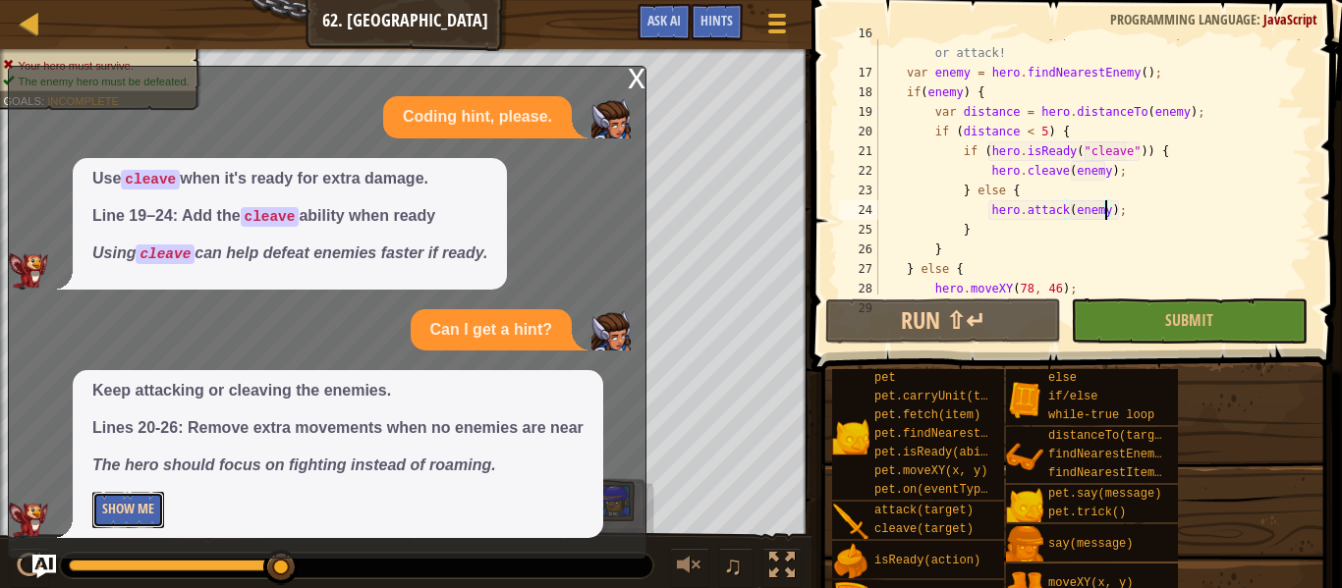
click at [126, 501] on button "Show Me" at bounding box center [128, 510] width 72 height 36
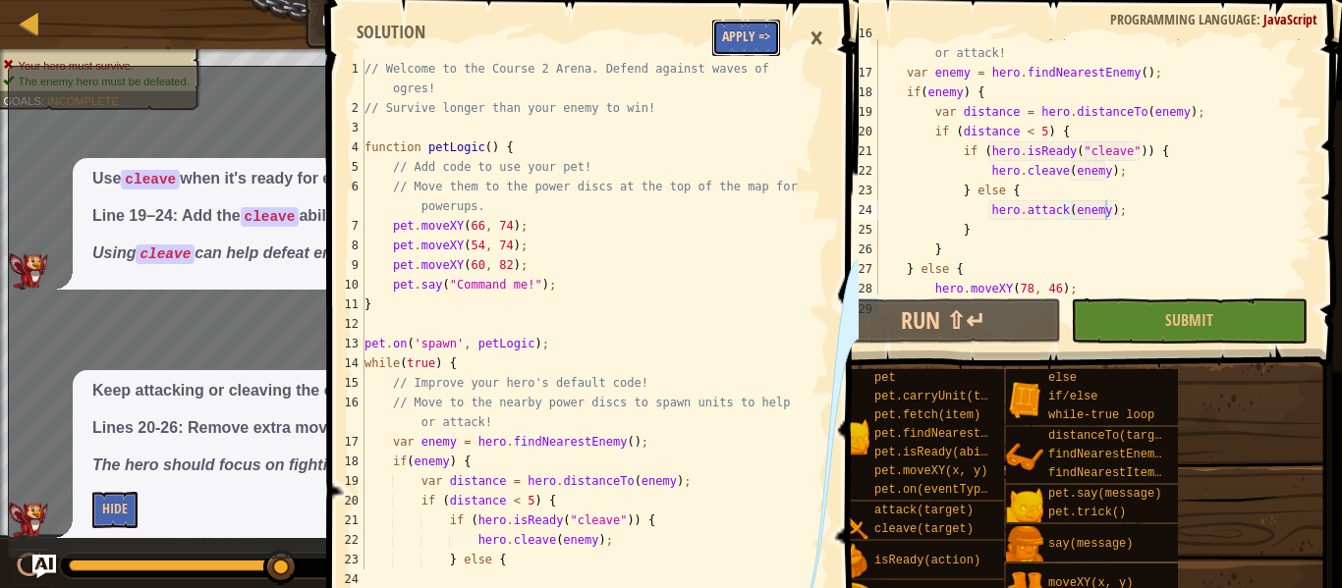
click at [734, 33] on button "Apply =>" at bounding box center [746, 38] width 68 height 36
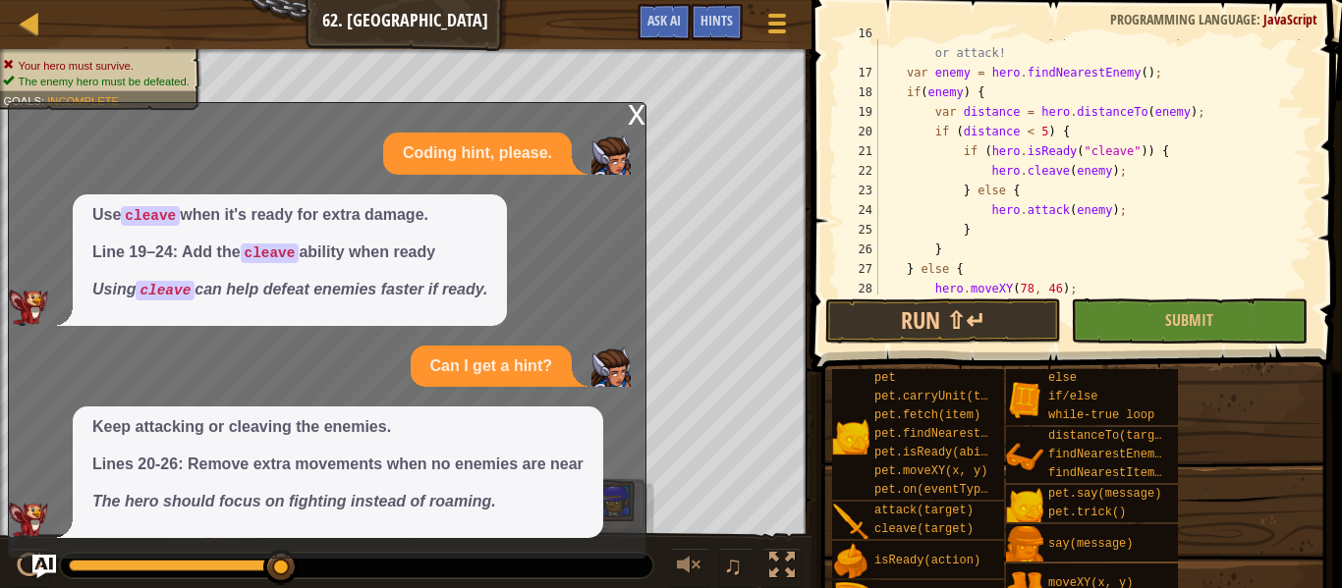
click at [638, 123] on div "x" at bounding box center [637, 113] width 18 height 20
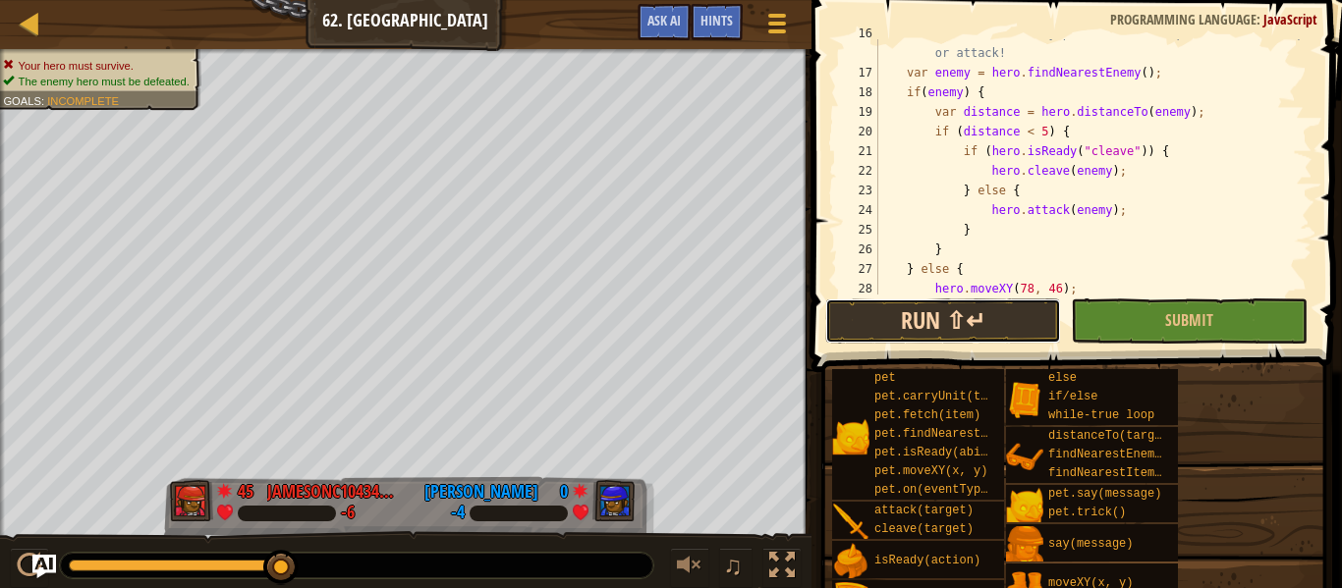
click at [1011, 319] on button "Run ⇧↵" at bounding box center [943, 321] width 236 height 45
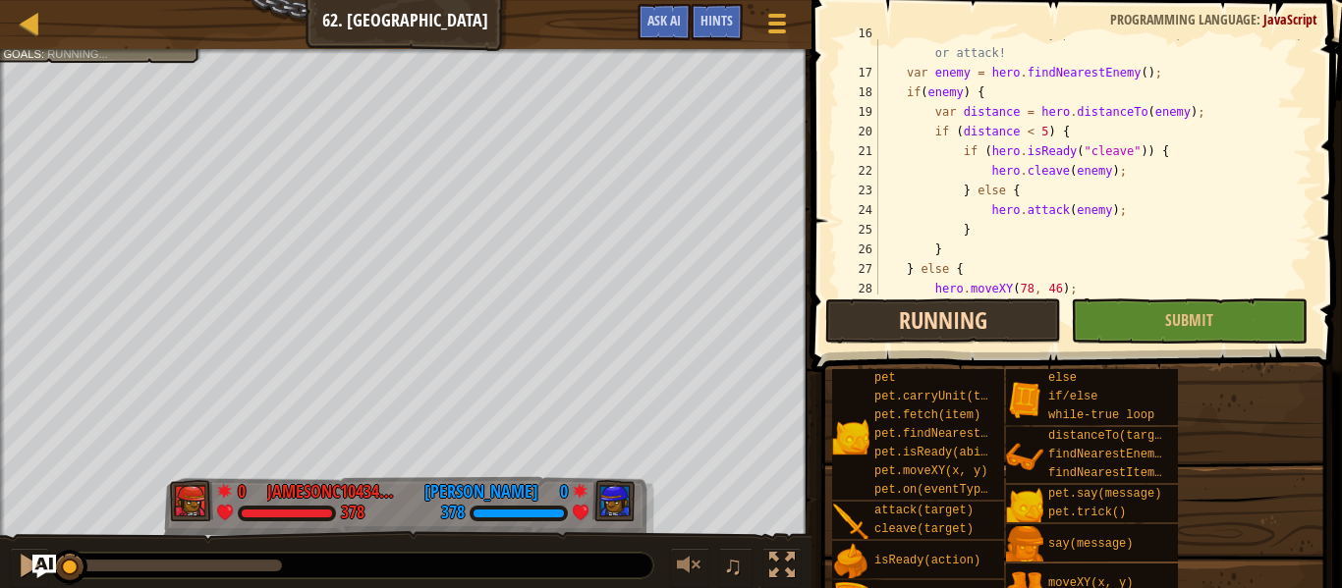
scroll to position [9, 0]
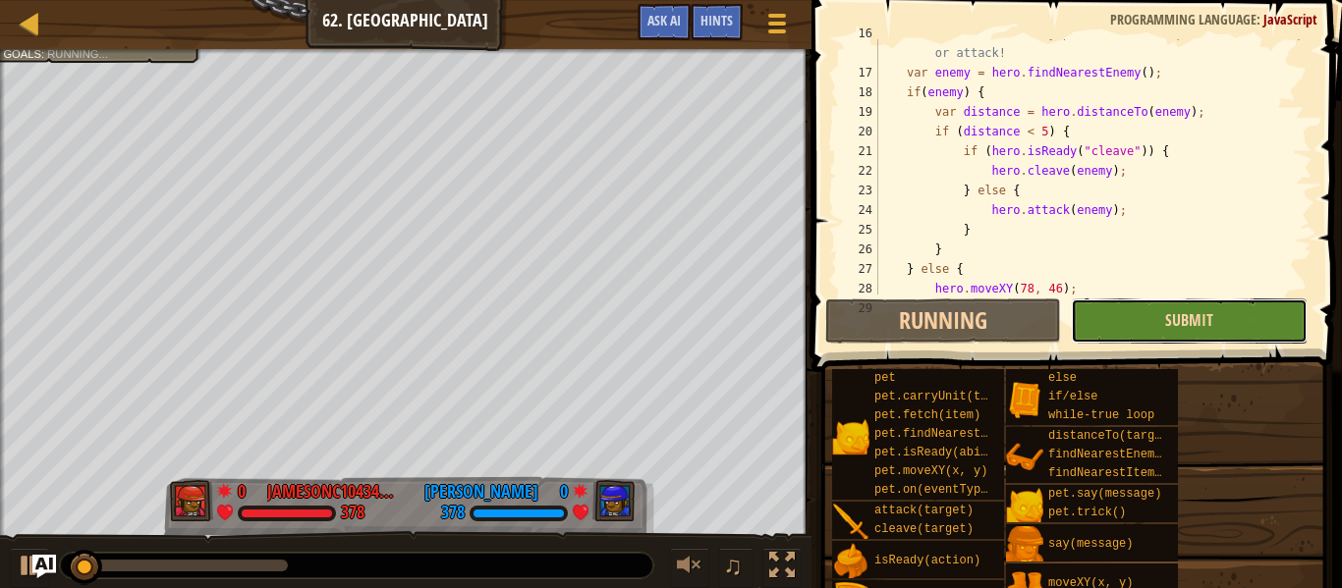
click at [1202, 313] on span "Submit" at bounding box center [1189, 320] width 48 height 22
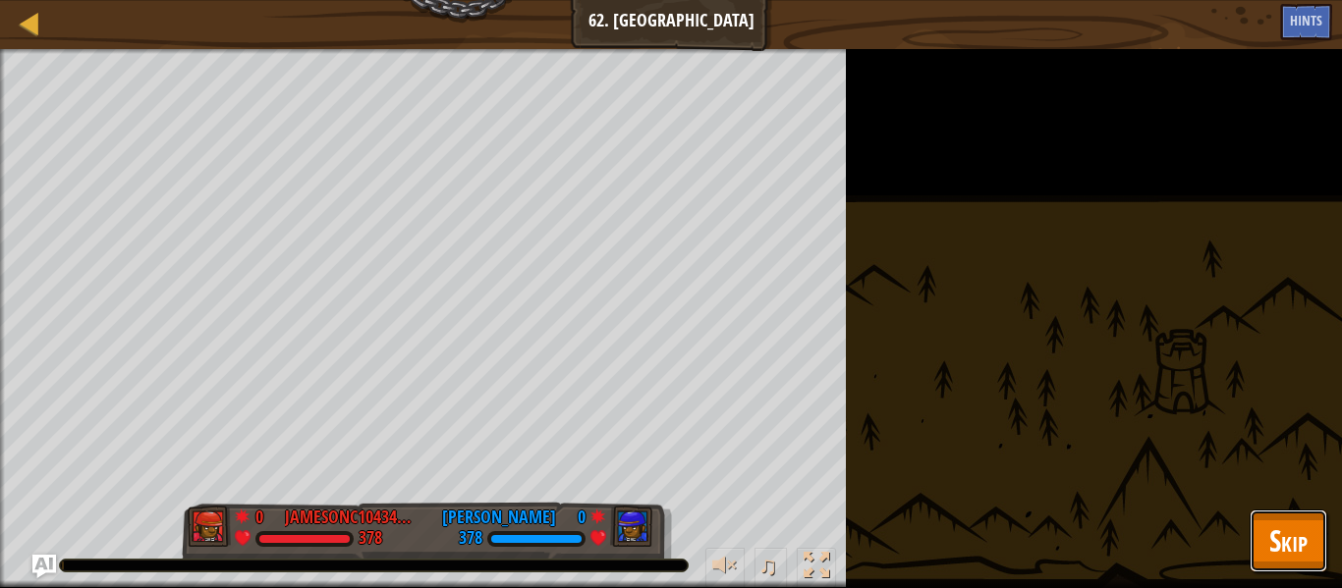
click at [1298, 532] on span "Skip" at bounding box center [1288, 541] width 38 height 40
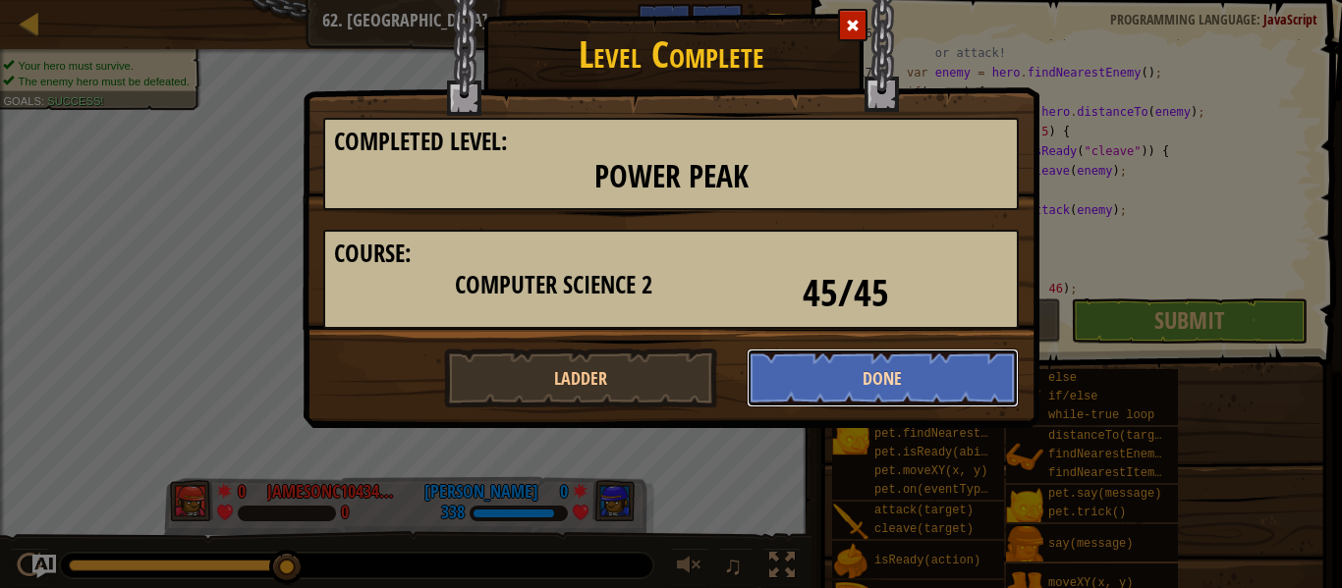
click at [924, 371] on button "Done" at bounding box center [883, 378] width 273 height 59
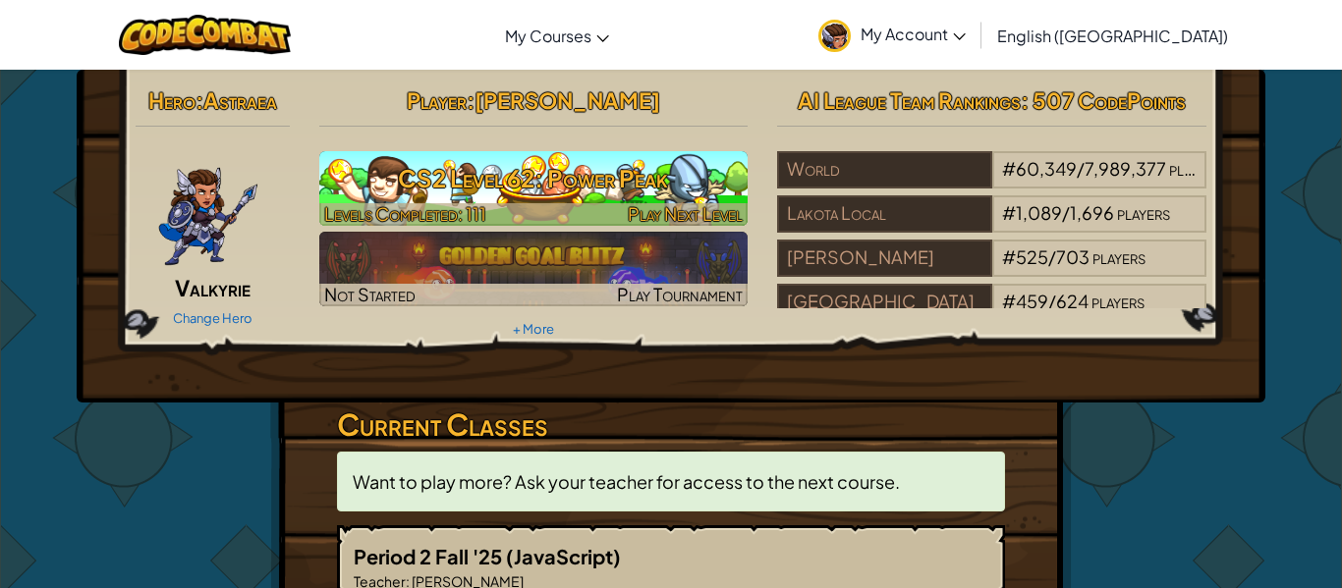
click at [622, 196] on h3 "CS2 Level 62: Power Peak" at bounding box center [533, 178] width 429 height 44
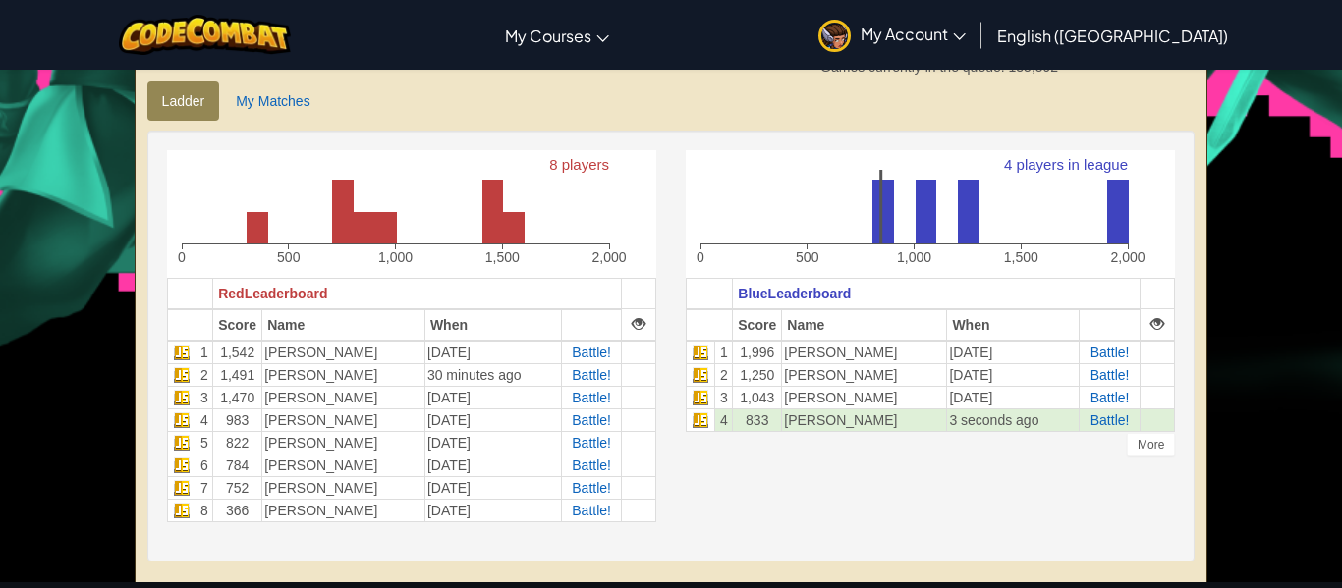
scroll to position [444, 0]
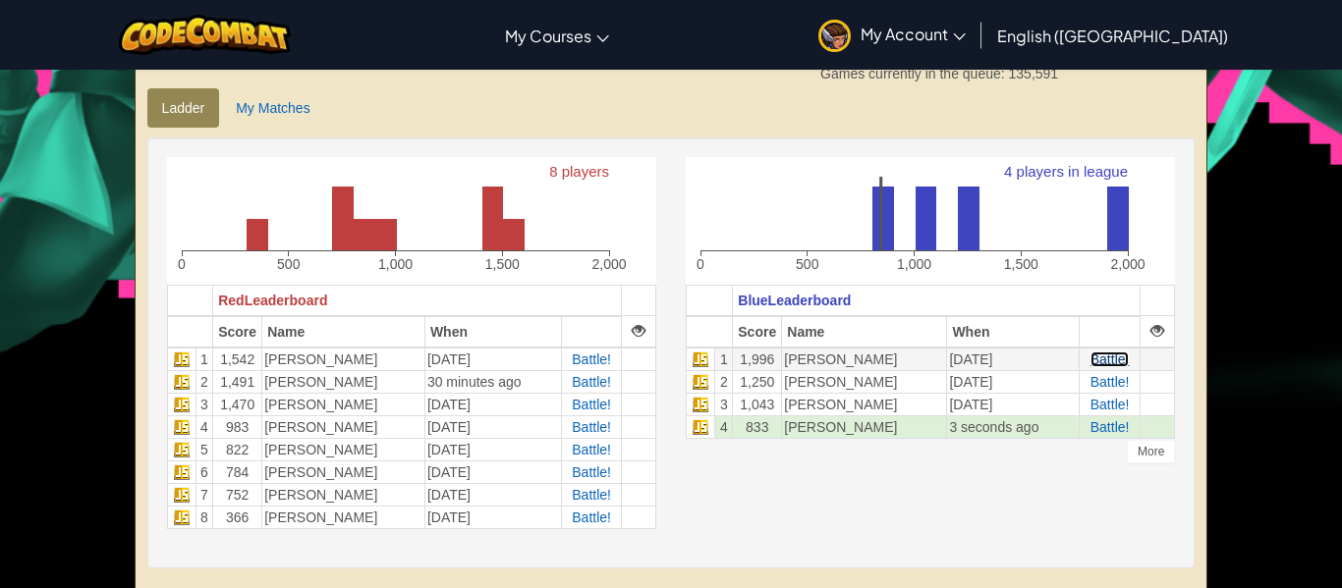
click at [1104, 353] on span "Battle!" at bounding box center [1110, 360] width 39 height 16
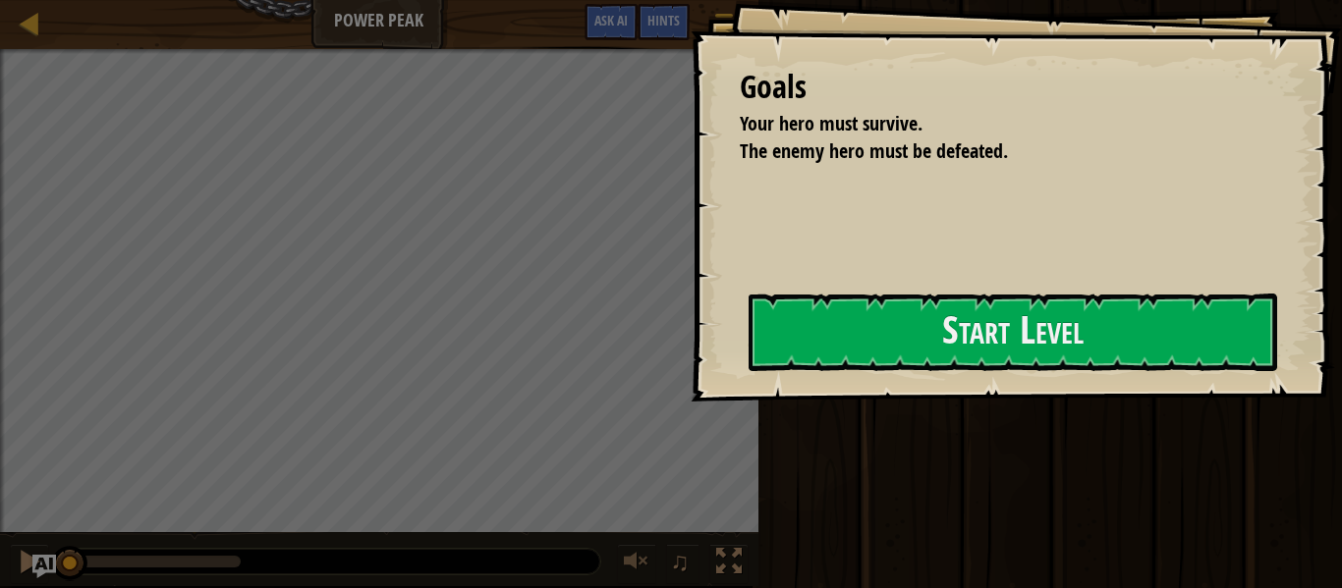
click at [1297, 409] on div "Run ⇧↵ Submit Done No New Code to Rank Rank My Game! Submitting... Submitted fo…" at bounding box center [1047, 289] width 589 height 579
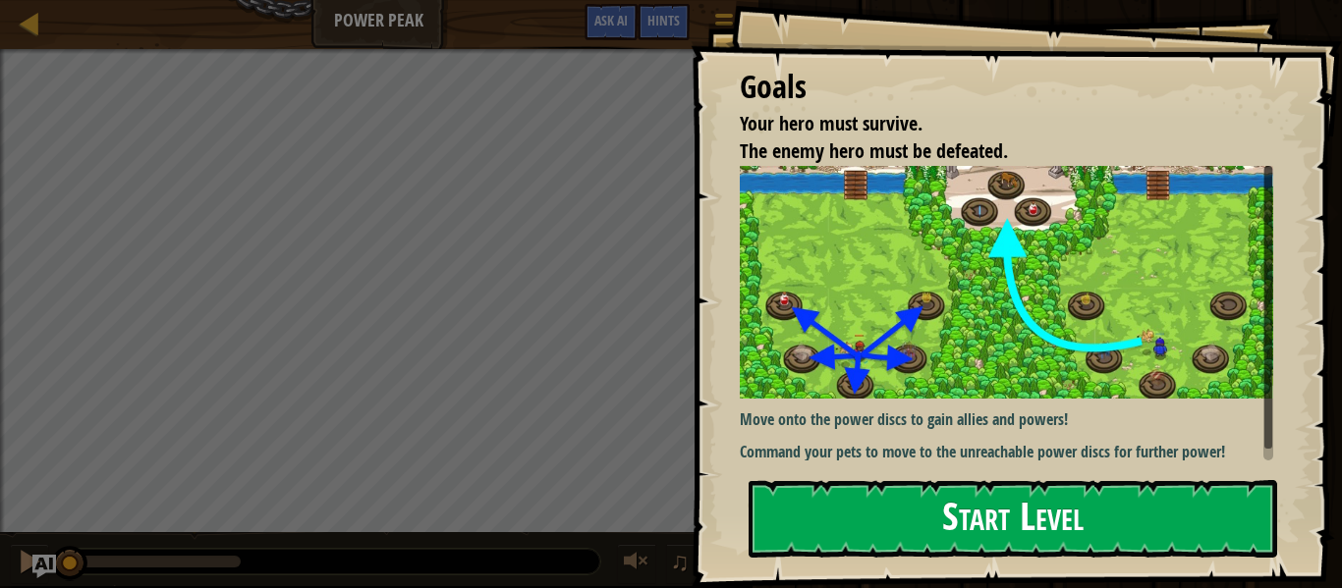
click at [1076, 332] on img at bounding box center [1006, 282] width 533 height 233
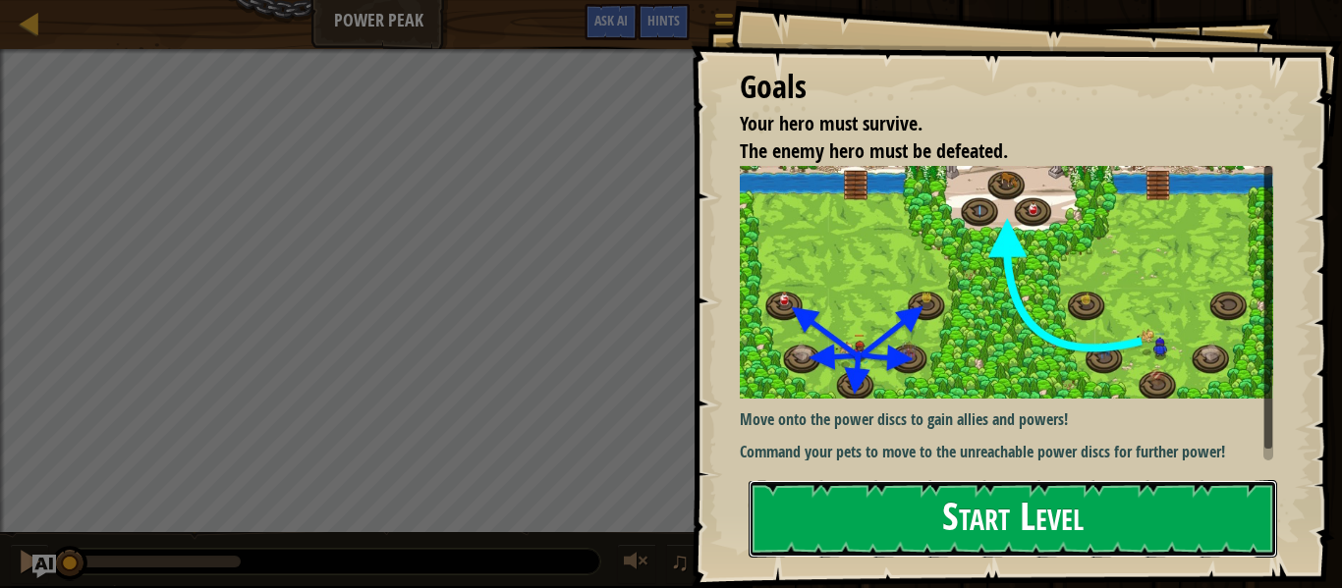
click at [1058, 521] on button "Start Level" at bounding box center [1013, 519] width 529 height 78
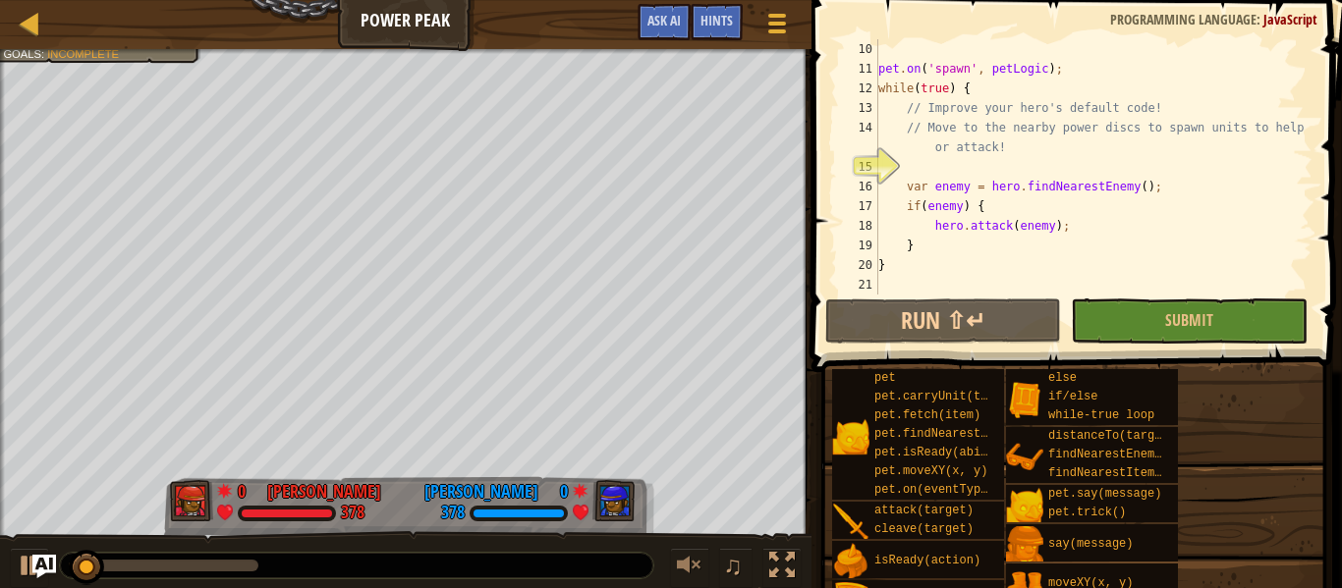
scroll to position [216, 0]
click at [28, 29] on div at bounding box center [30, 23] width 25 height 25
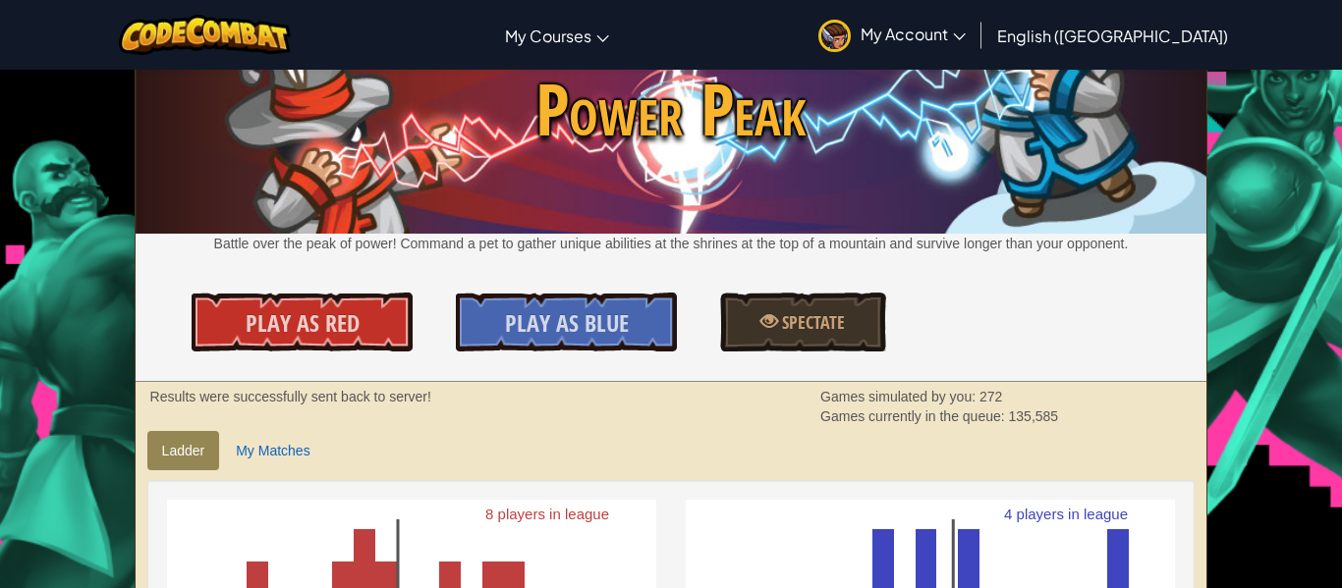
scroll to position [181, 0]
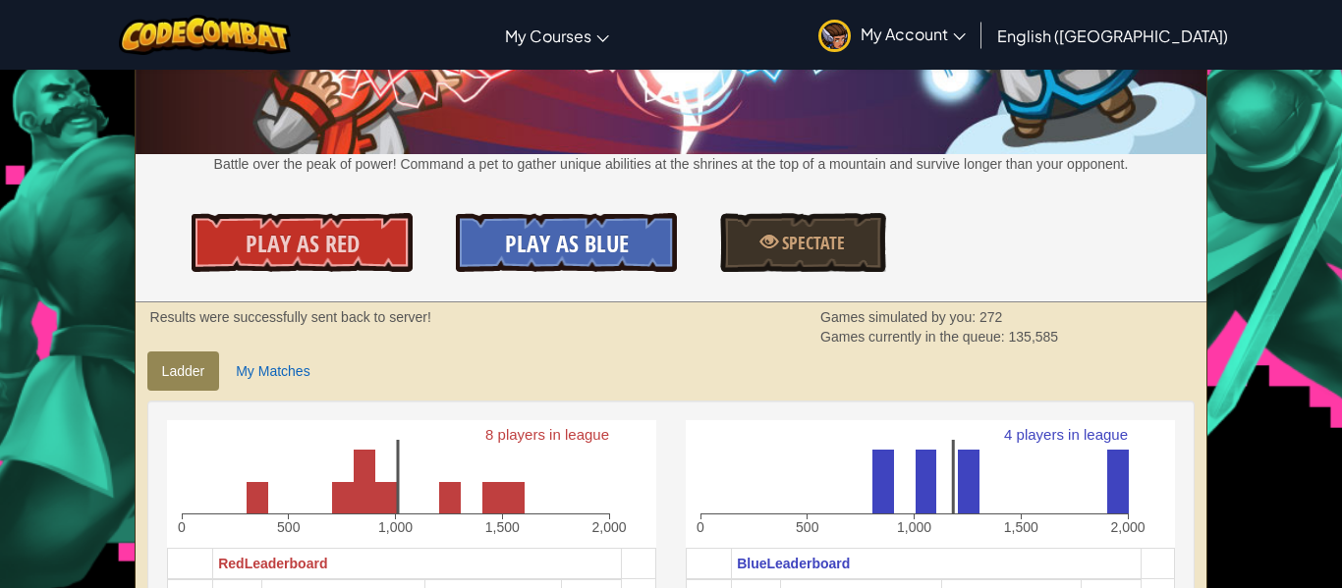
click at [584, 238] on span "Play As Blue" at bounding box center [567, 243] width 124 height 31
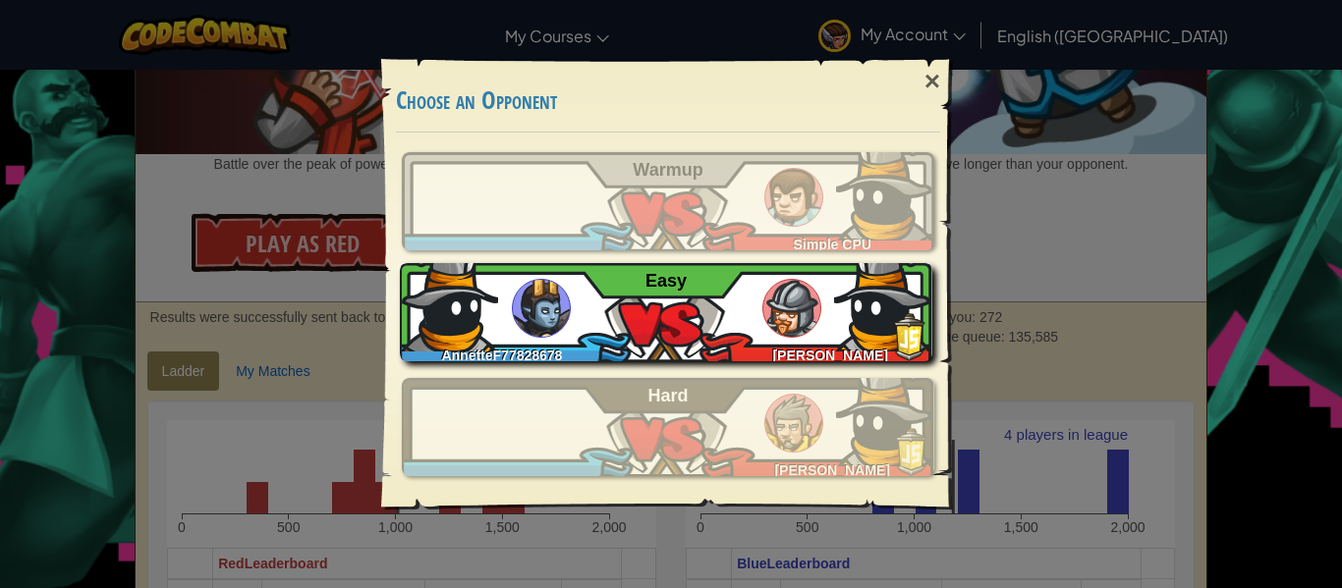
click at [778, 308] on img at bounding box center [791, 308] width 59 height 59
